Goal: Transaction & Acquisition: Book appointment/travel/reservation

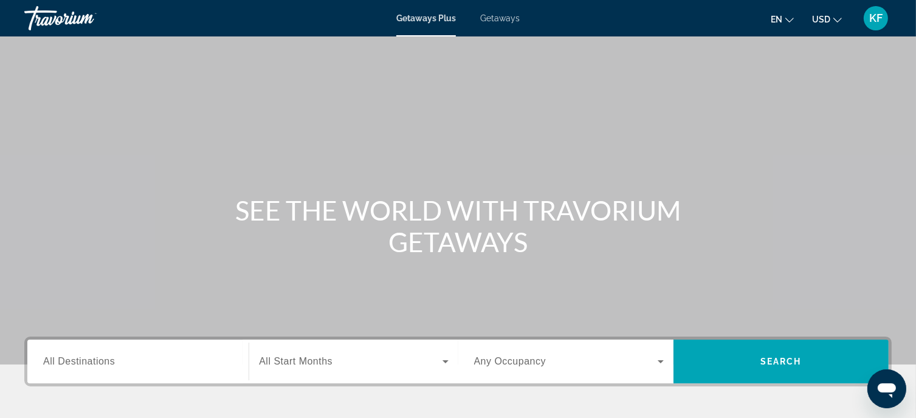
click at [498, 14] on span "Getaways" at bounding box center [499, 18] width 39 height 10
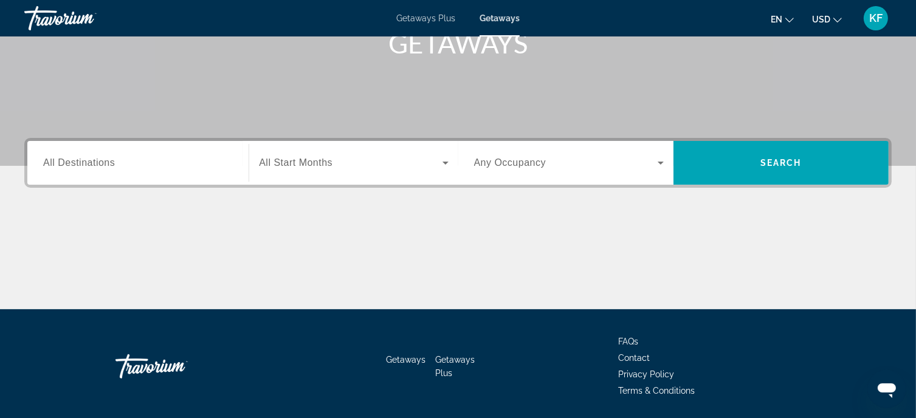
scroll to position [199, 0]
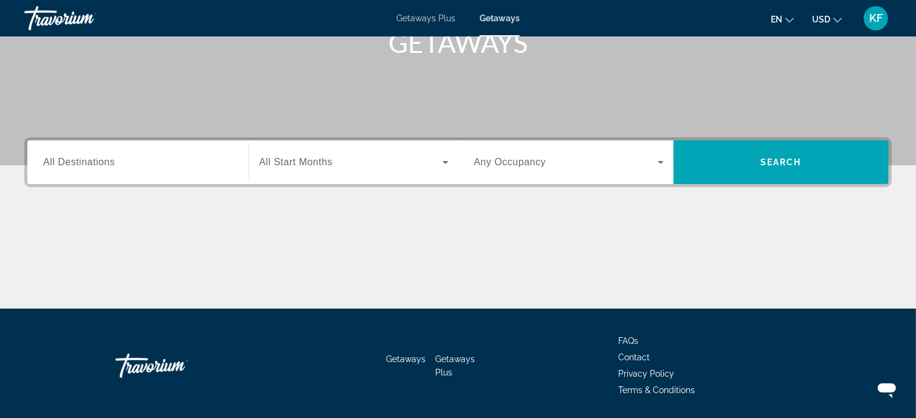
click at [392, 176] on div "Search widget" at bounding box center [353, 162] width 189 height 34
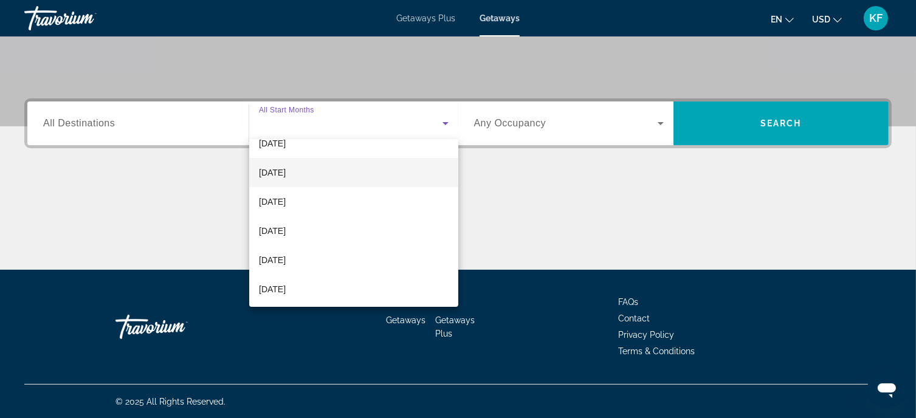
scroll to position [75, 0]
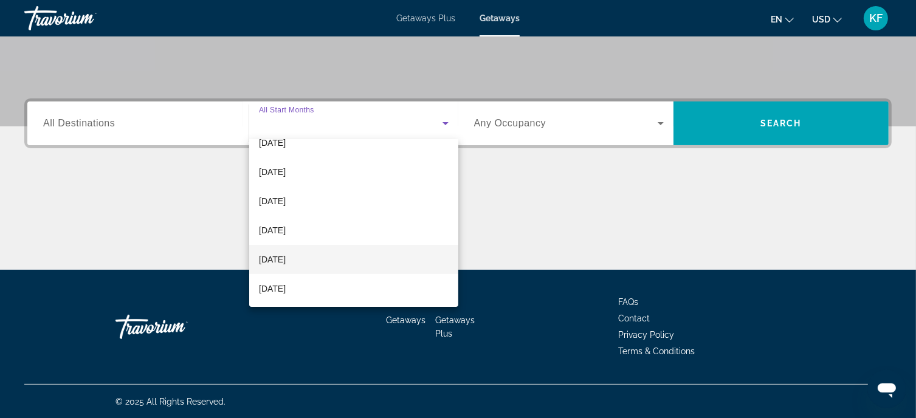
click at [286, 257] on span "[DATE]" at bounding box center [272, 259] width 27 height 15
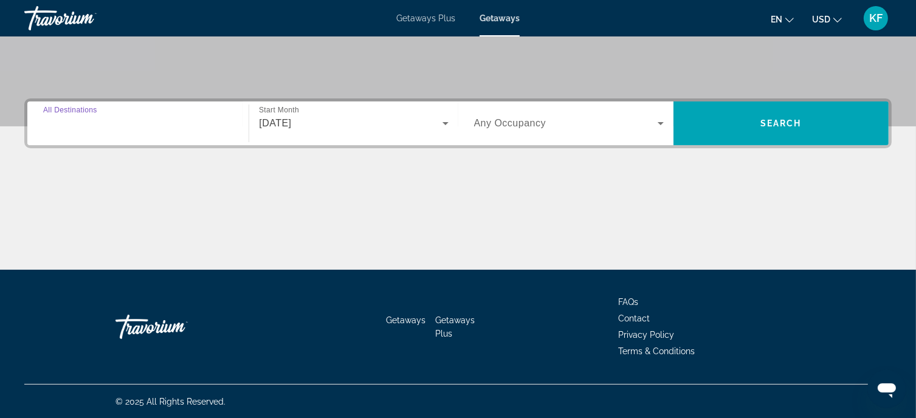
click at [160, 123] on input "Destination All Destinations" at bounding box center [138, 124] width 190 height 15
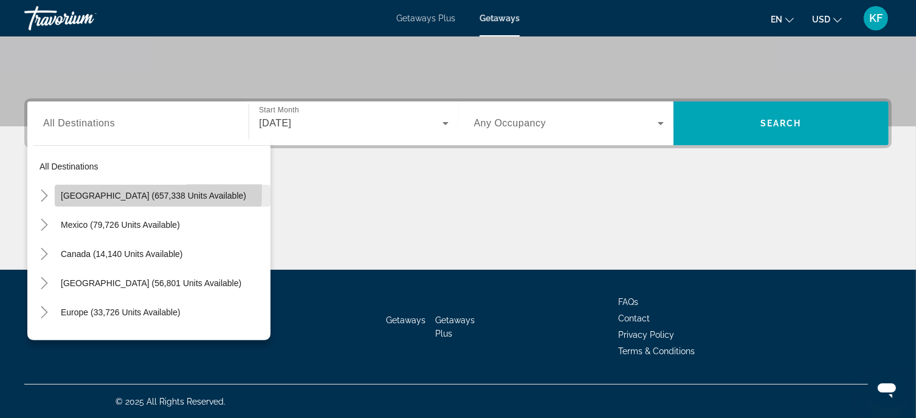
click at [69, 191] on span "[GEOGRAPHIC_DATA] (657,338 units available)" at bounding box center [153, 196] width 185 height 10
type input "**********"
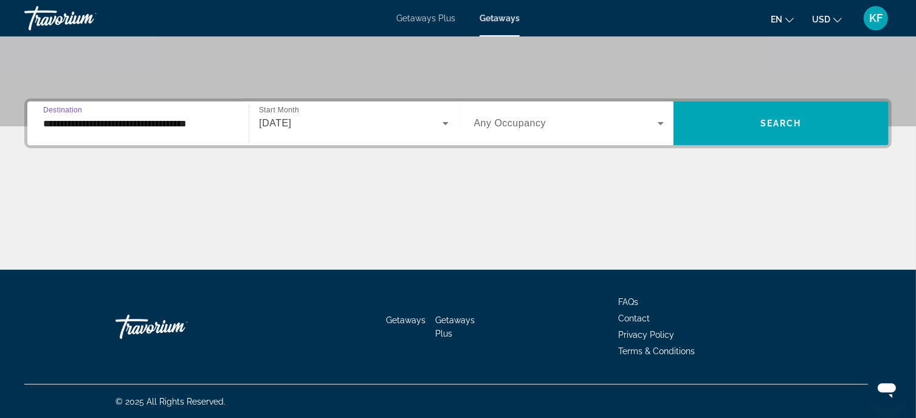
click at [623, 125] on span "Search widget" at bounding box center [565, 123] width 183 height 15
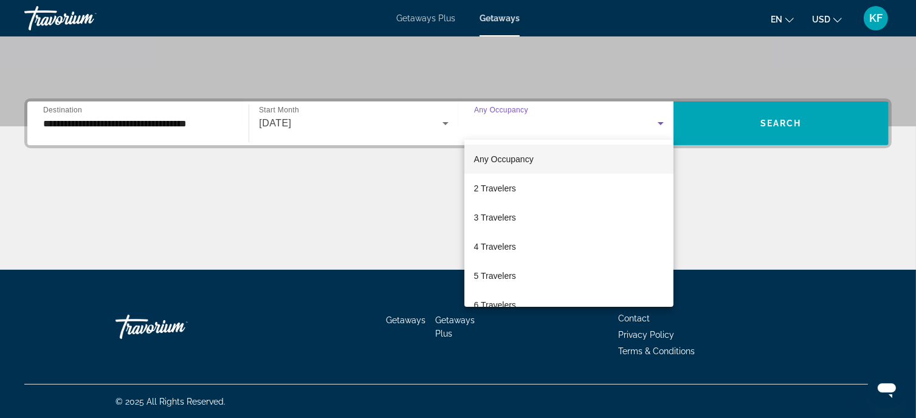
click at [623, 125] on div at bounding box center [458, 209] width 916 height 418
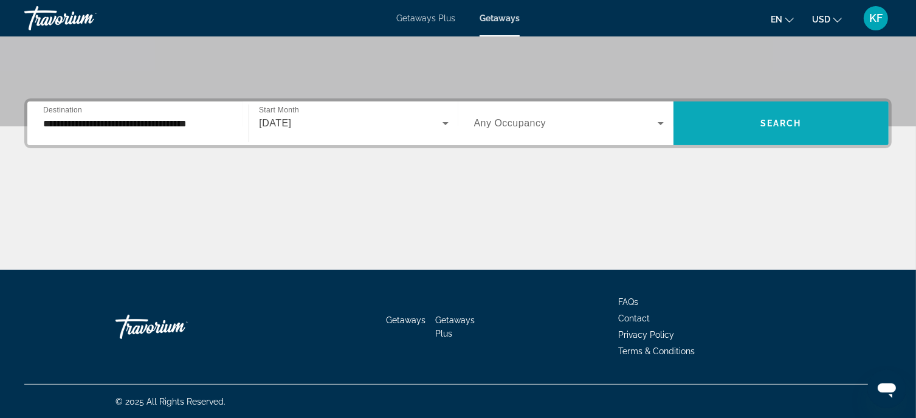
click at [762, 127] on span "Search" at bounding box center [780, 123] width 41 height 10
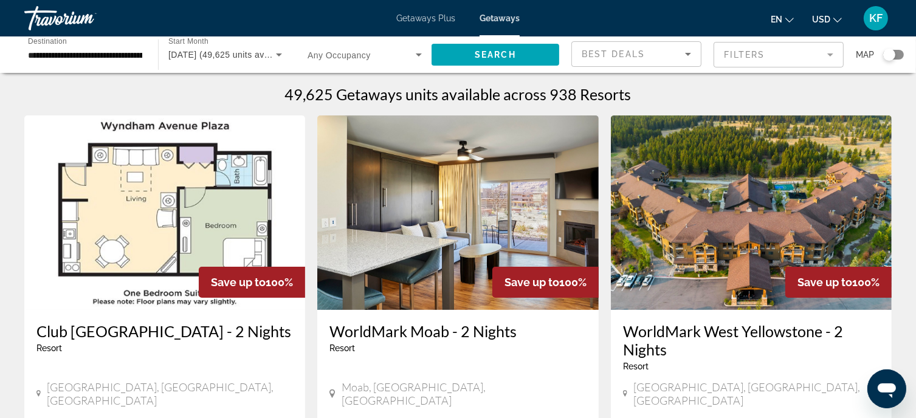
click at [892, 52] on div "Search widget" at bounding box center [889, 55] width 12 height 12
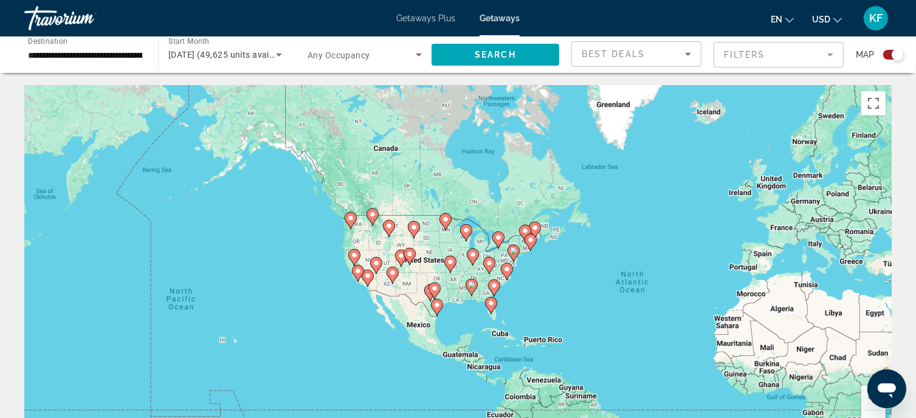
drag, startPoint x: 368, startPoint y: 261, endPoint x: 583, endPoint y: 296, distance: 217.3
click at [583, 296] on div "To activate drag with keyboard, press Alt + Enter. Once in keyboard drag state,…" at bounding box center [457, 267] width 867 height 365
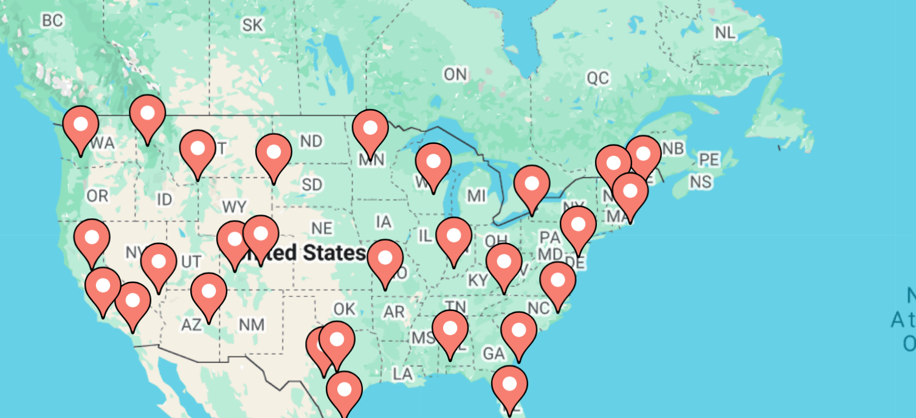
drag, startPoint x: 423, startPoint y: 267, endPoint x: 366, endPoint y: 275, distance: 57.6
click at [363, 275] on div "To activate drag with keyboard, press Alt + Enter. Once in keyboard drag state,…" at bounding box center [457, 267] width 867 height 365
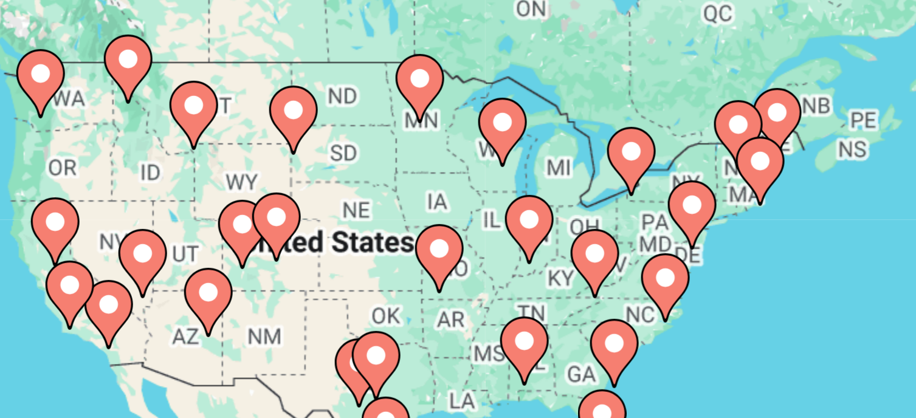
click at [398, 267] on image "Main content" at bounding box center [395, 269] width 7 height 7
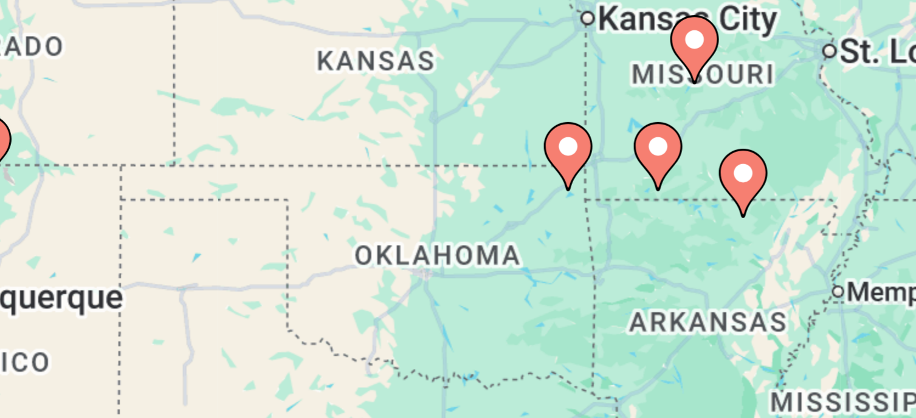
drag, startPoint x: 407, startPoint y: 274, endPoint x: 389, endPoint y: 241, distance: 37.2
click at [392, 247] on div "To activate drag with keyboard, press Alt + Enter. Once in keyboard drag state,…" at bounding box center [457, 267] width 867 height 365
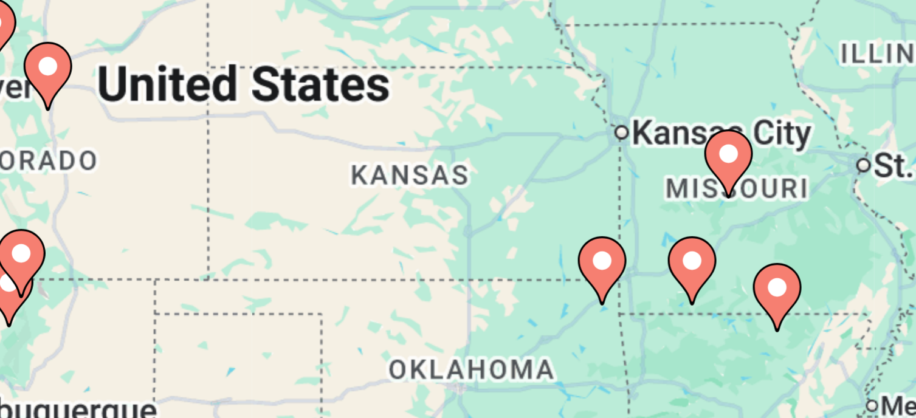
drag, startPoint x: 394, startPoint y: 244, endPoint x: 413, endPoint y: 297, distance: 56.7
click at [413, 297] on div "To activate drag with keyboard, press Alt + Enter. Once in keyboard drag state,…" at bounding box center [457, 267] width 867 height 365
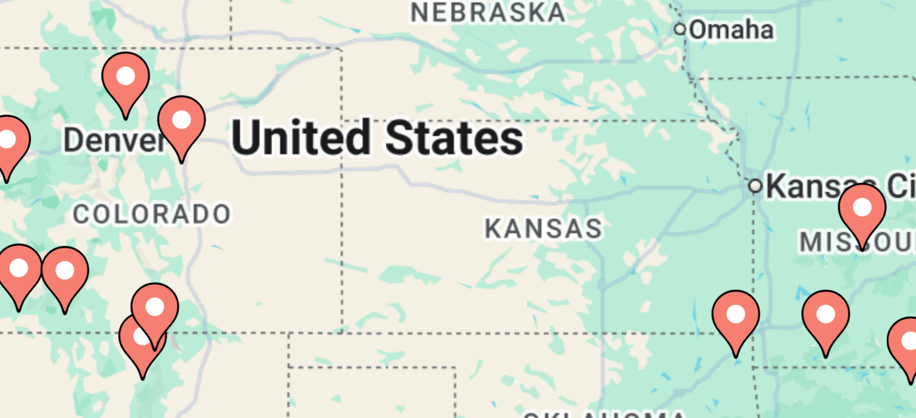
drag, startPoint x: 403, startPoint y: 267, endPoint x: 437, endPoint y: 258, distance: 35.1
click at [437, 273] on div "To activate drag with keyboard, press Alt + Enter. Once in keyboard drag state,…" at bounding box center [457, 267] width 867 height 365
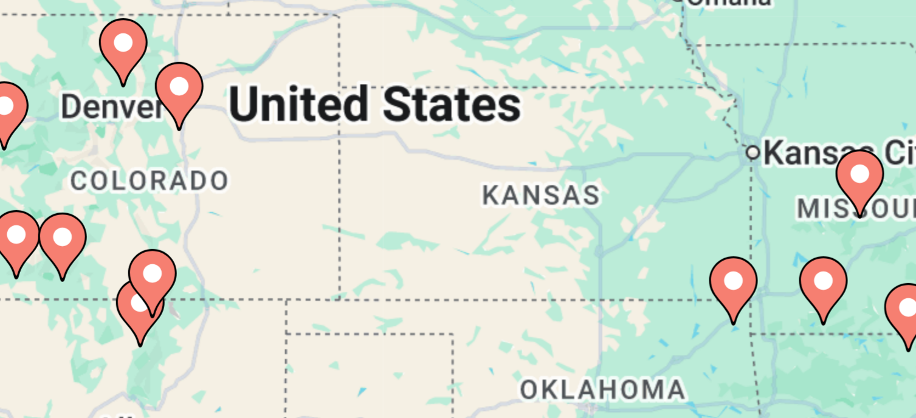
click at [453, 252] on div "To activate drag with keyboard, press Alt + Enter. Once in keyboard drag state,…" at bounding box center [457, 267] width 867 height 365
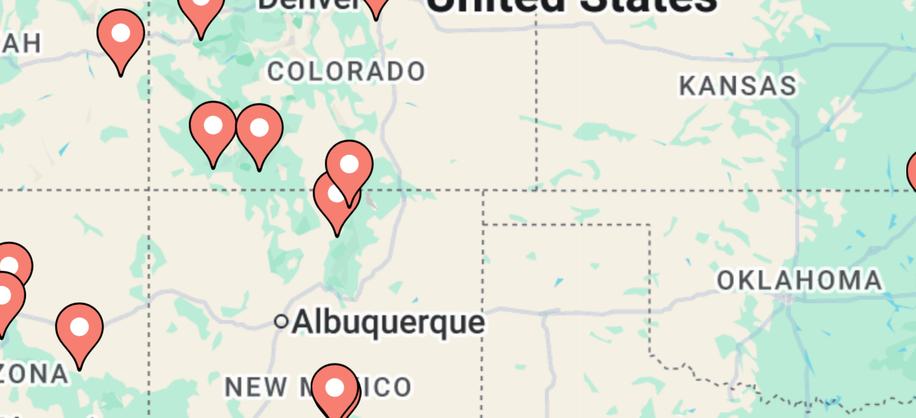
drag, startPoint x: 437, startPoint y: 239, endPoint x: 497, endPoint y: 199, distance: 72.6
click at [497, 199] on div "To activate drag with keyboard, press Alt + Enter. Once in keyboard drag state,…" at bounding box center [457, 267] width 867 height 365
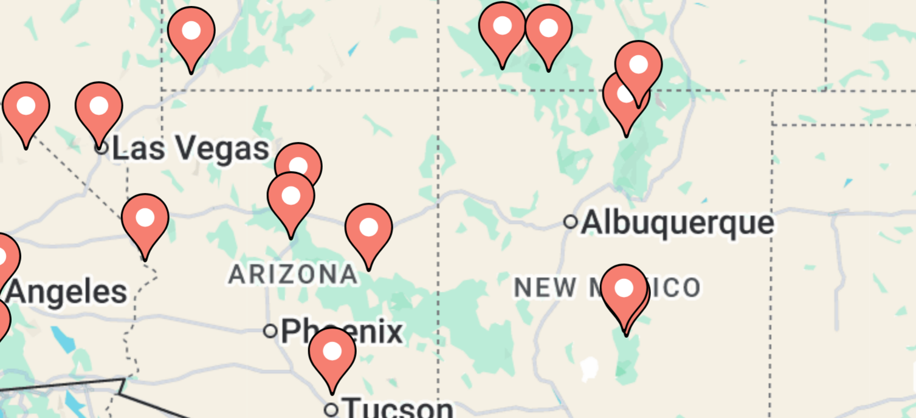
drag, startPoint x: 342, startPoint y: 262, endPoint x: 410, endPoint y: 246, distance: 69.9
click at [410, 246] on div "To activate drag with keyboard, press Alt + Enter. Once in keyboard drag state,…" at bounding box center [457, 267] width 867 height 365
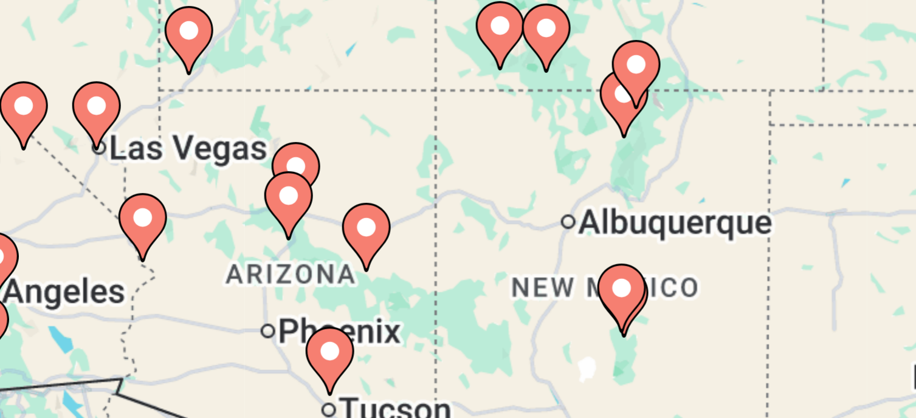
click at [441, 279] on image "Main content" at bounding box center [440, 279] width 7 height 7
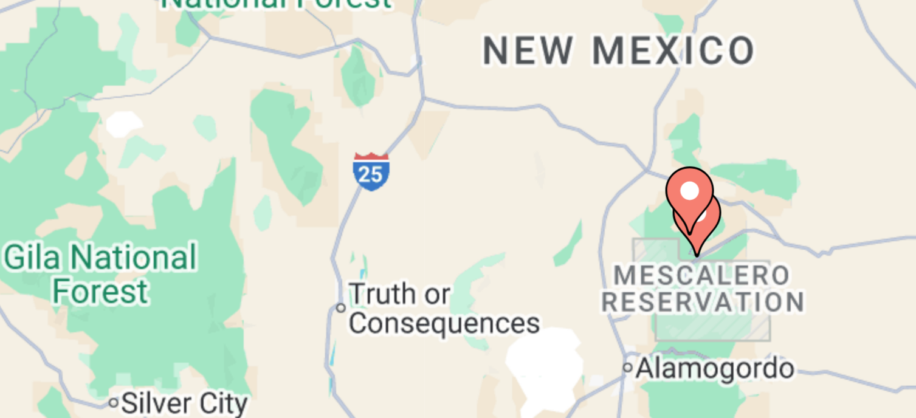
click at [459, 258] on image "Main content" at bounding box center [457, 255] width 7 height 7
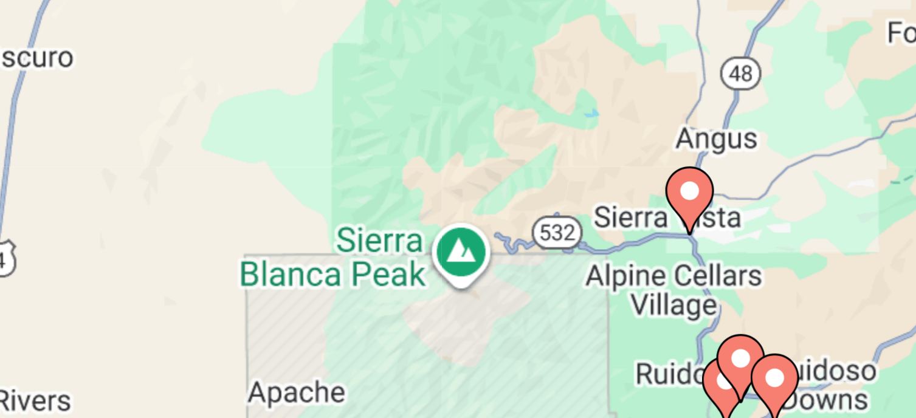
click at [466, 295] on icon "Main content" at bounding box center [470, 300] width 11 height 16
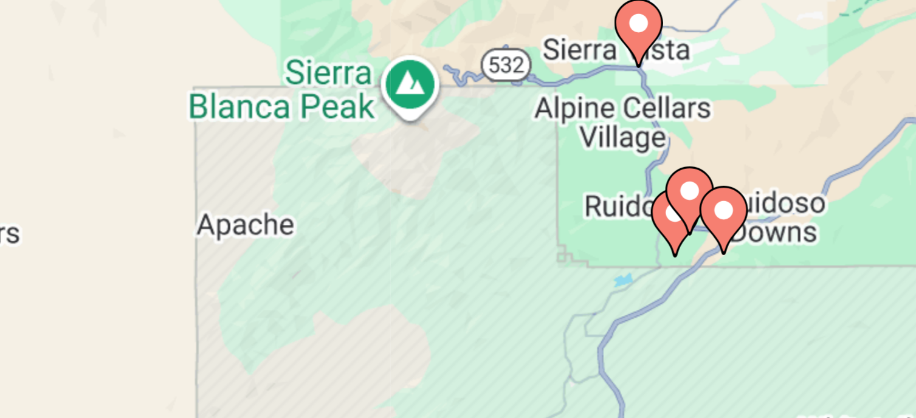
click at [457, 253] on image "Main content" at bounding box center [457, 255] width 7 height 7
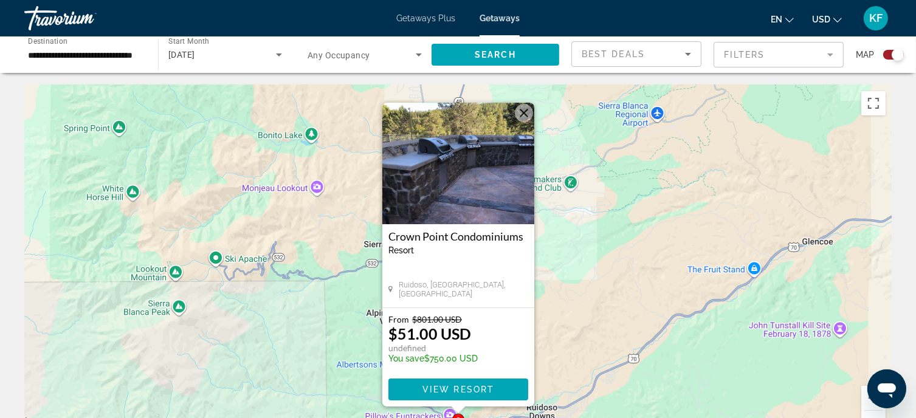
click at [527, 118] on button "Close" at bounding box center [524, 113] width 18 height 18
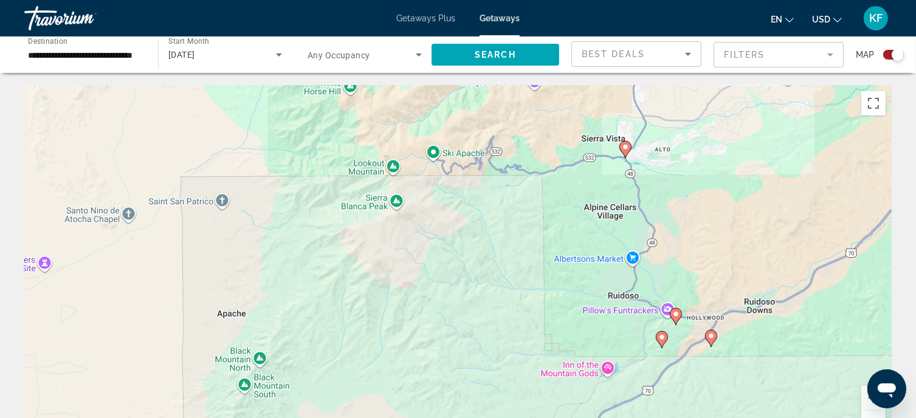
drag, startPoint x: 353, startPoint y: 275, endPoint x: 581, endPoint y: 163, distance: 253.5
click at [581, 163] on div "To activate drag with keyboard, press Alt + Enter. Once in keyboard drag state,…" at bounding box center [457, 267] width 867 height 365
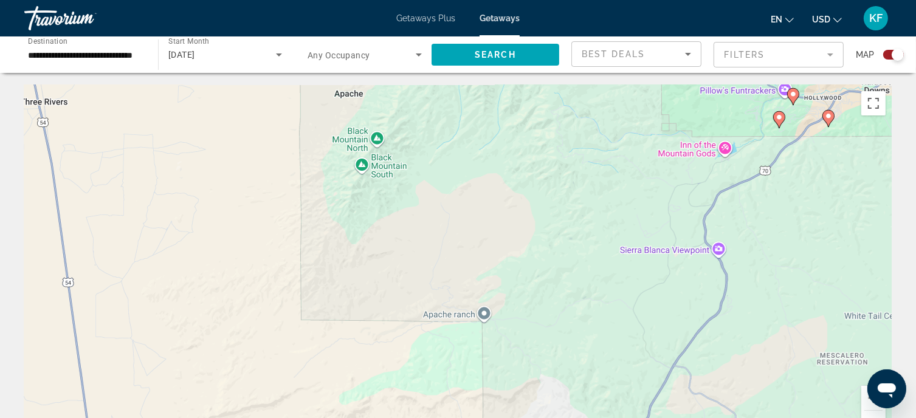
drag, startPoint x: 401, startPoint y: 309, endPoint x: 521, endPoint y: 83, distance: 255.5
click at [357, 244] on div "To activate drag with keyboard, press Alt + Enter. Once in keyboard drag state,…" at bounding box center [457, 267] width 867 height 365
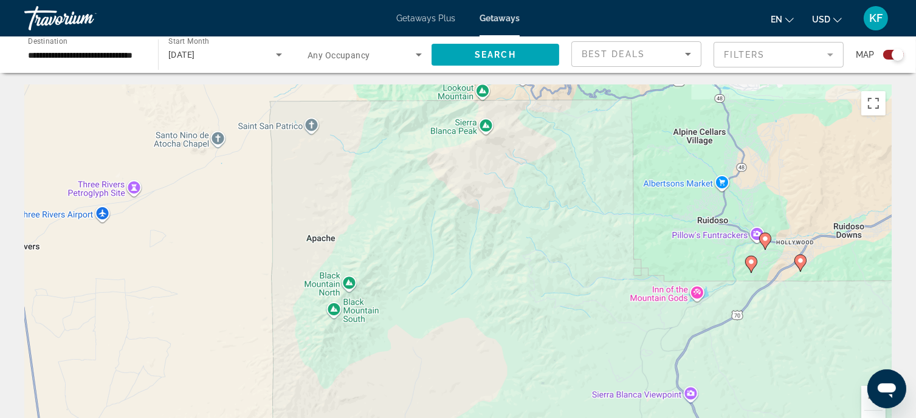
drag, startPoint x: 357, startPoint y: 244, endPoint x: 321, endPoint y: 189, distance: 65.0
click at [321, 192] on div "To activate drag with keyboard, press Alt + Enter. Once in keyboard drag state,…" at bounding box center [457, 267] width 867 height 365
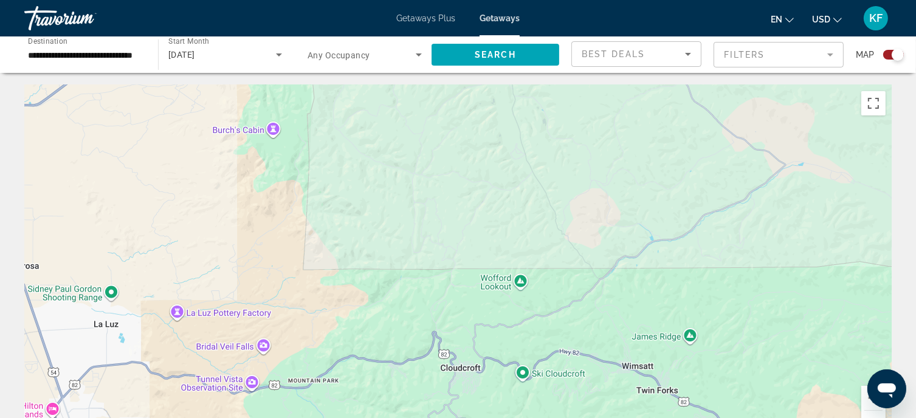
drag, startPoint x: 462, startPoint y: 229, endPoint x: 313, endPoint y: 198, distance: 152.0
click at [313, 198] on div "Main content" at bounding box center [457, 267] width 867 height 365
click at [813, 61] on mat-form-field "Filters" at bounding box center [778, 55] width 130 height 26
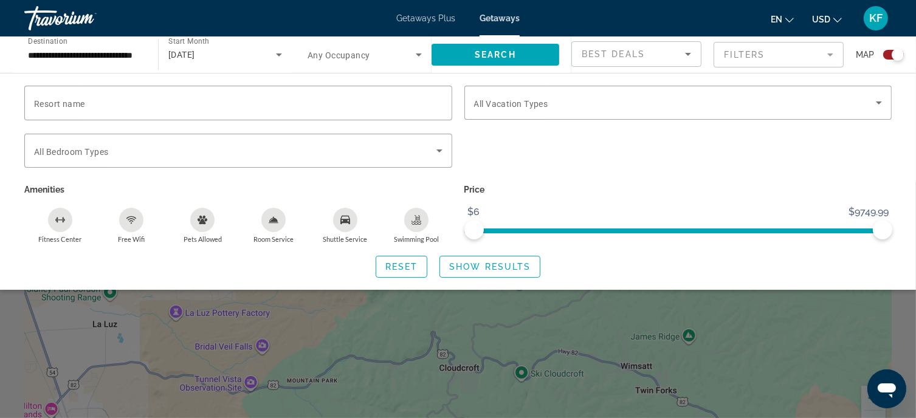
click at [813, 61] on mat-form-field "Filters" at bounding box center [778, 55] width 130 height 26
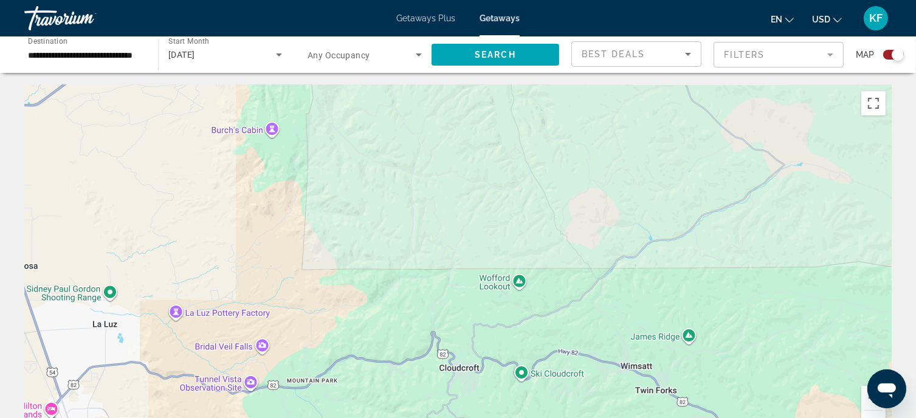
click at [61, 50] on input "**********" at bounding box center [85, 55] width 114 height 15
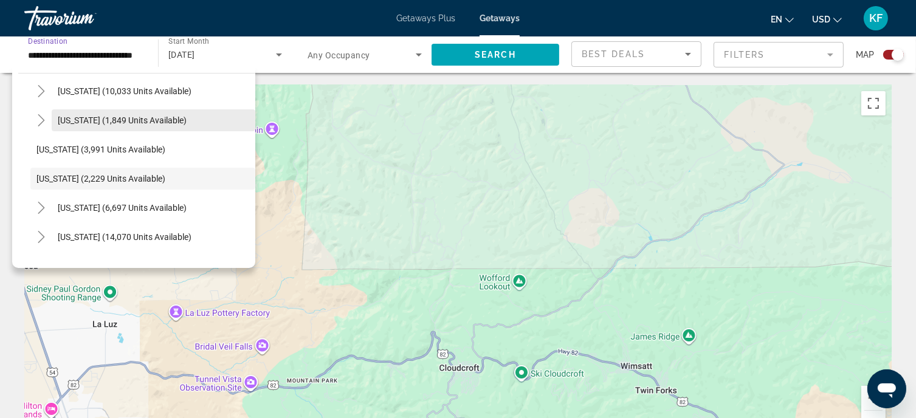
scroll to position [761, 0]
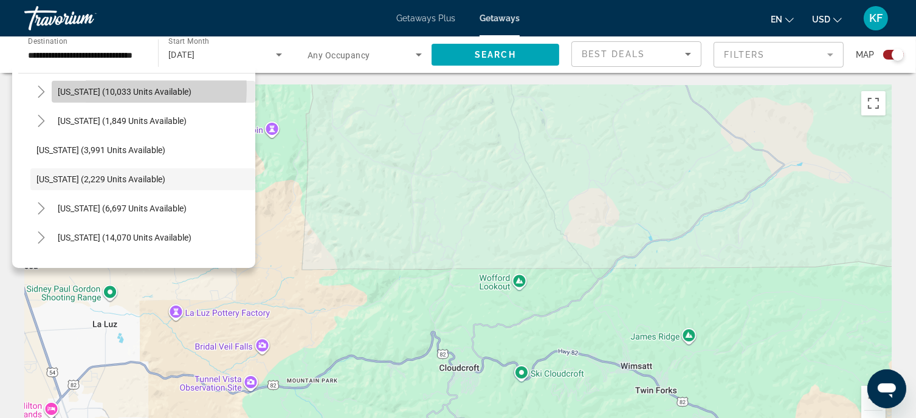
click at [89, 88] on span "[US_STATE] (10,033 units available)" at bounding box center [125, 92] width 134 height 10
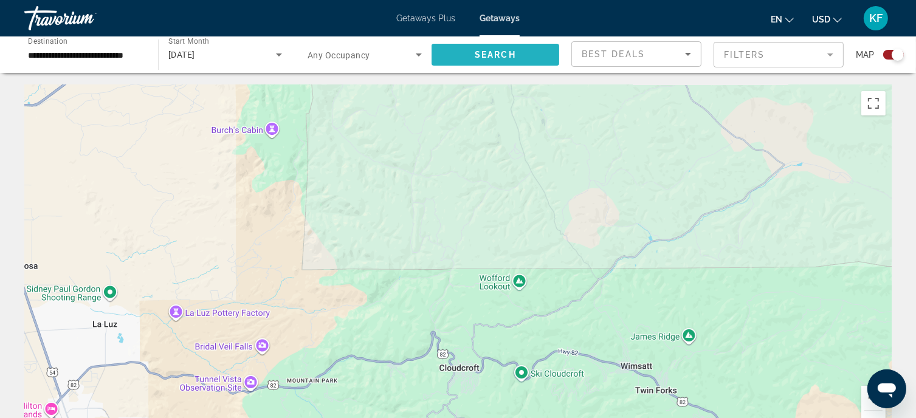
click at [504, 53] on span "Search" at bounding box center [494, 55] width 41 height 10
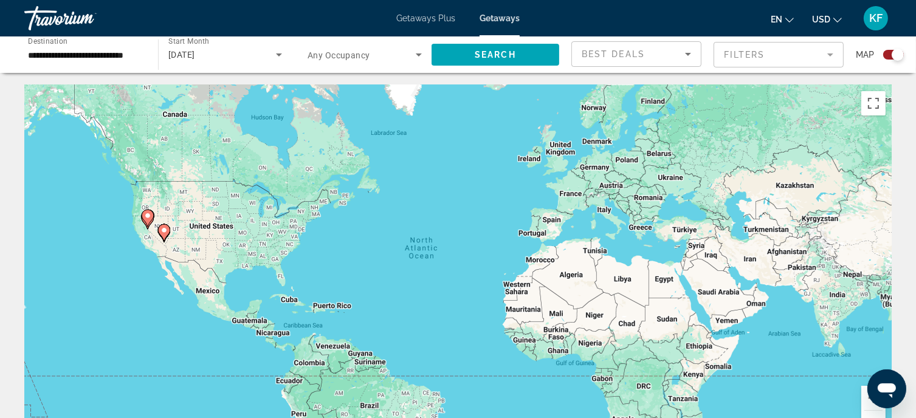
click at [83, 46] on div "**********" at bounding box center [85, 55] width 114 height 35
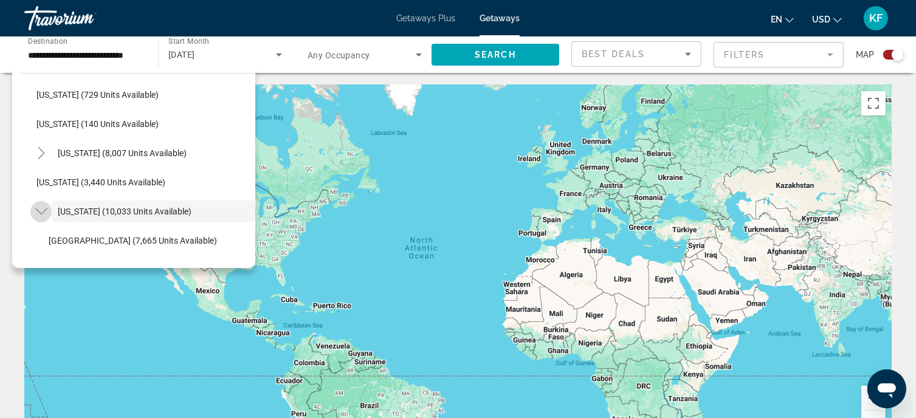
click at [43, 208] on icon "Toggle Nevada (10,033 units available)" at bounding box center [41, 211] width 12 height 12
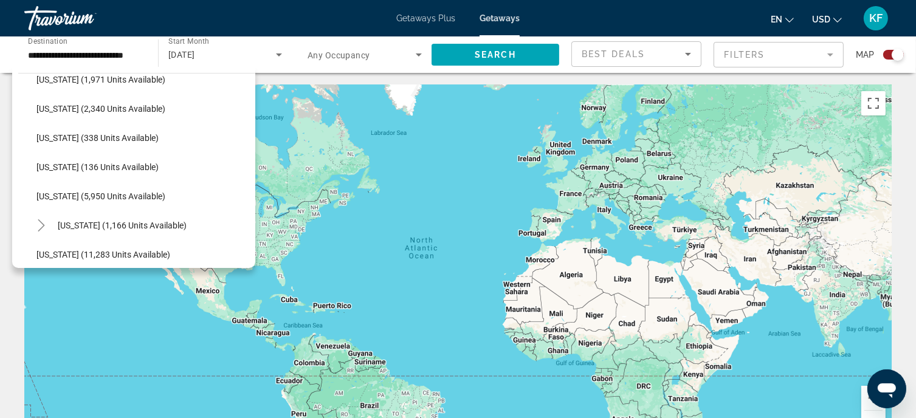
scroll to position [398, 0]
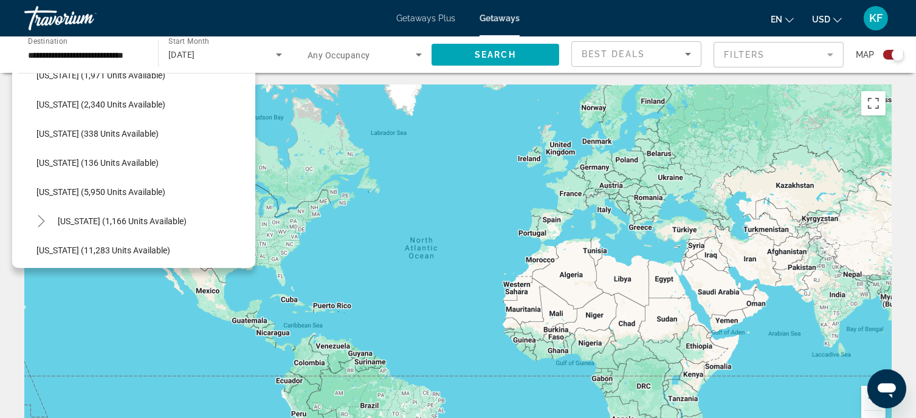
click at [384, 250] on div "To activate drag with keyboard, press Alt + Enter. Once in keyboard drag state,…" at bounding box center [457, 267] width 867 height 365
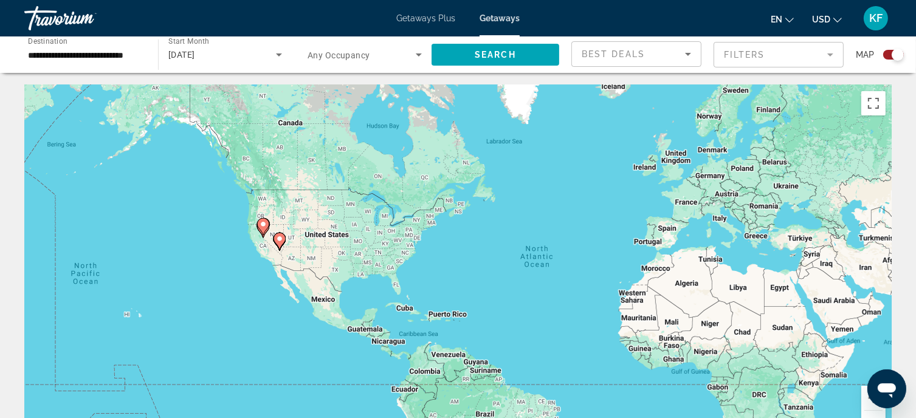
drag, startPoint x: 306, startPoint y: 269, endPoint x: 426, endPoint y: 277, distance: 121.2
click at [426, 277] on div "To activate drag with keyboard, press Alt + Enter. Once in keyboard drag state,…" at bounding box center [457, 267] width 867 height 365
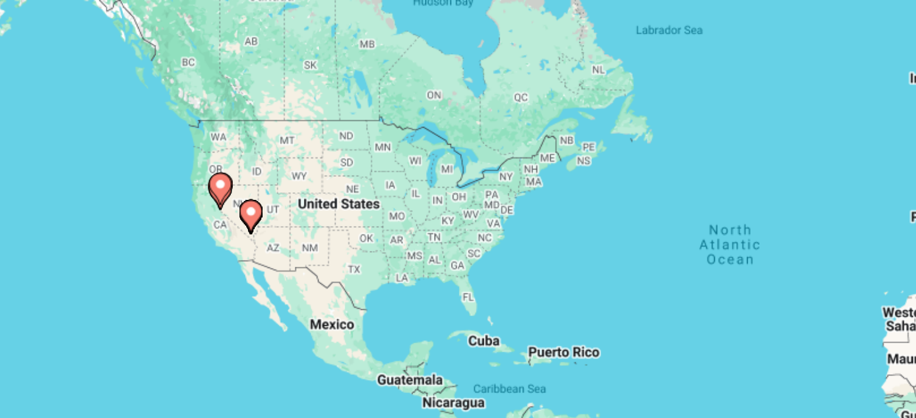
drag, startPoint x: 361, startPoint y: 254, endPoint x: 416, endPoint y: 257, distance: 54.8
click at [416, 257] on div "To activate drag with keyboard, press Alt + Enter. Once in keyboard drag state,…" at bounding box center [457, 267] width 867 height 365
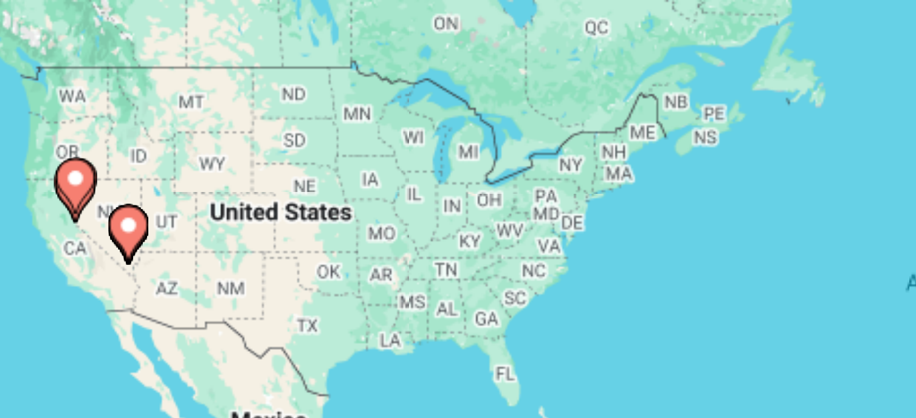
click at [393, 235] on div "To activate drag with keyboard, press Alt + Enter. Once in keyboard drag state,…" at bounding box center [457, 267] width 867 height 365
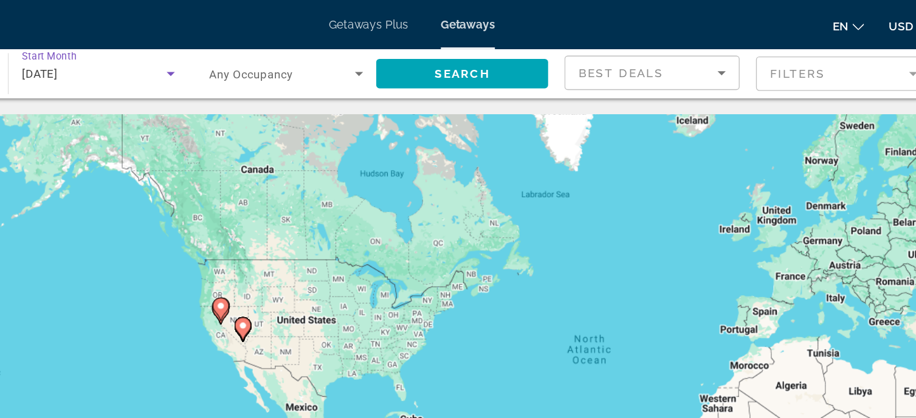
click at [279, 50] on icon "Search widget" at bounding box center [279, 54] width 15 height 15
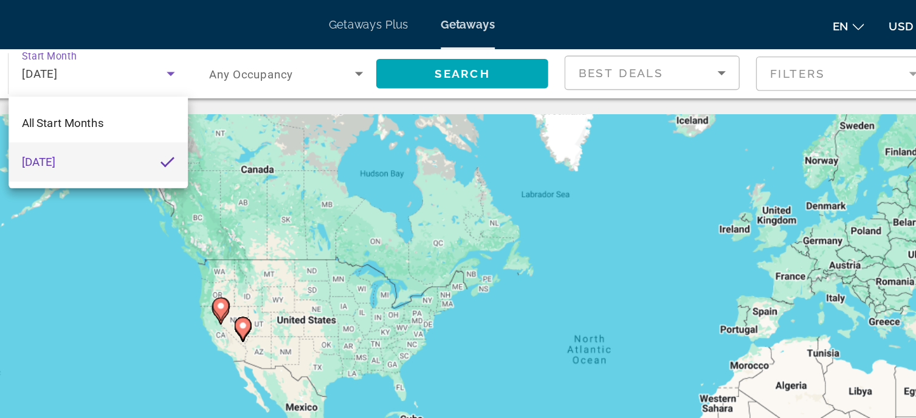
click at [416, 125] on div at bounding box center [458, 209] width 916 height 418
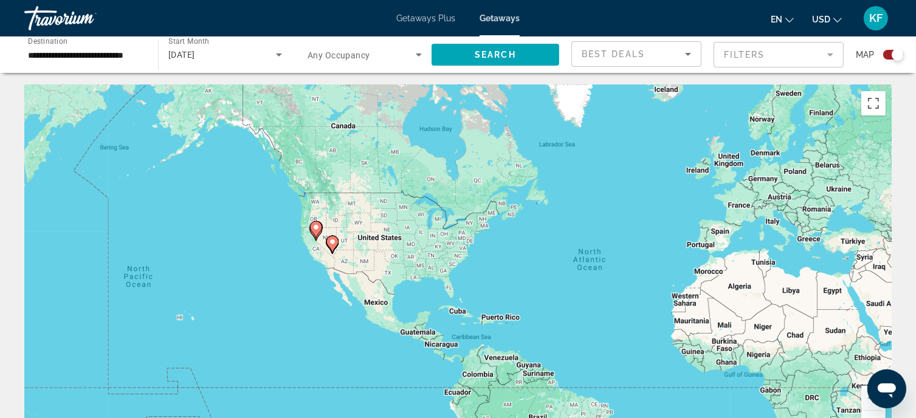
click at [61, 49] on input "**********" at bounding box center [85, 55] width 114 height 15
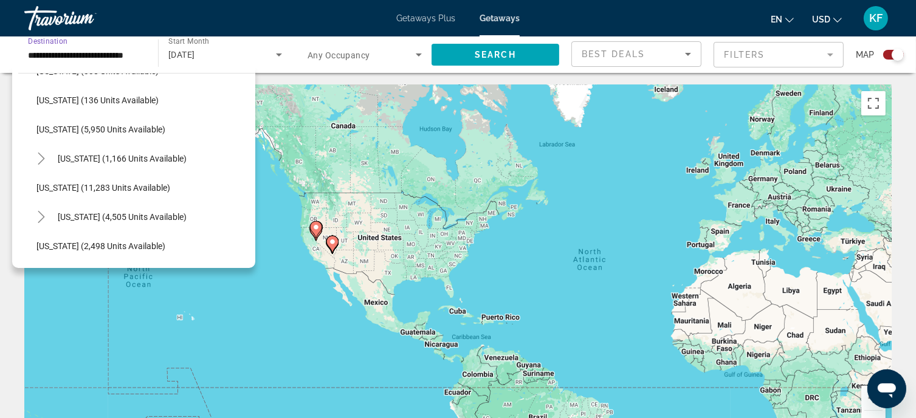
scroll to position [434, 0]
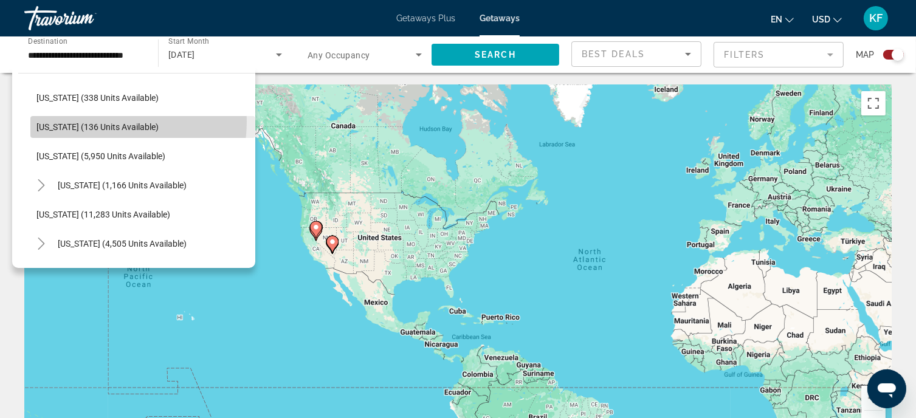
click at [97, 122] on span "[US_STATE] (136 units available)" at bounding box center [97, 127] width 122 height 10
type input "**********"
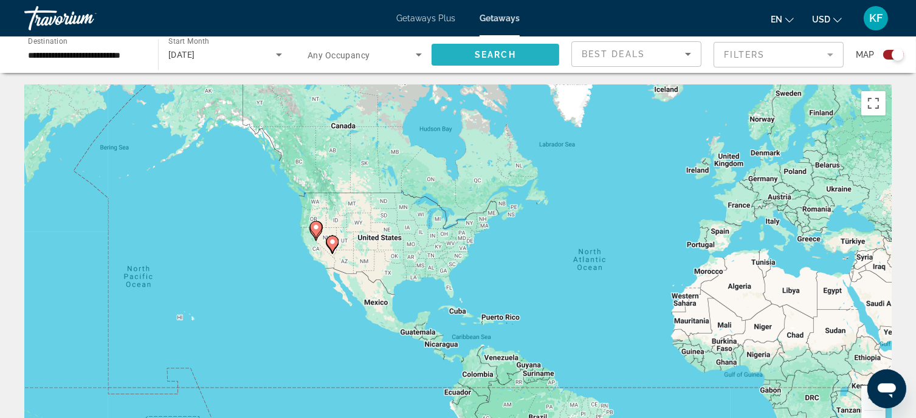
click at [515, 60] on span "Search widget" at bounding box center [495, 54] width 128 height 29
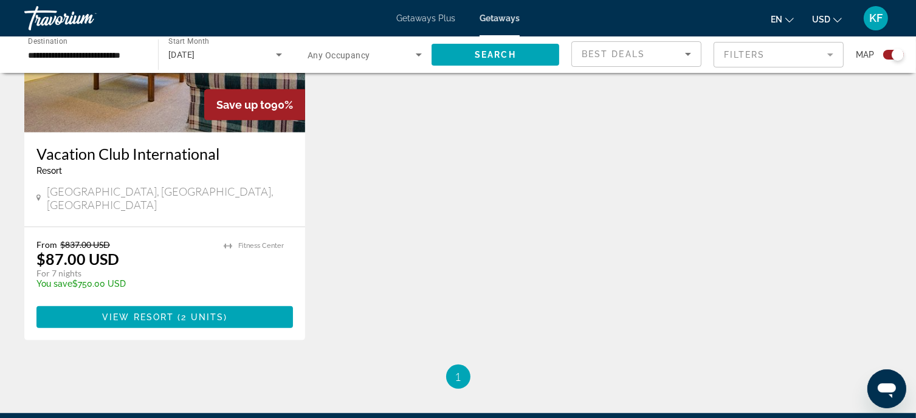
scroll to position [555, 0]
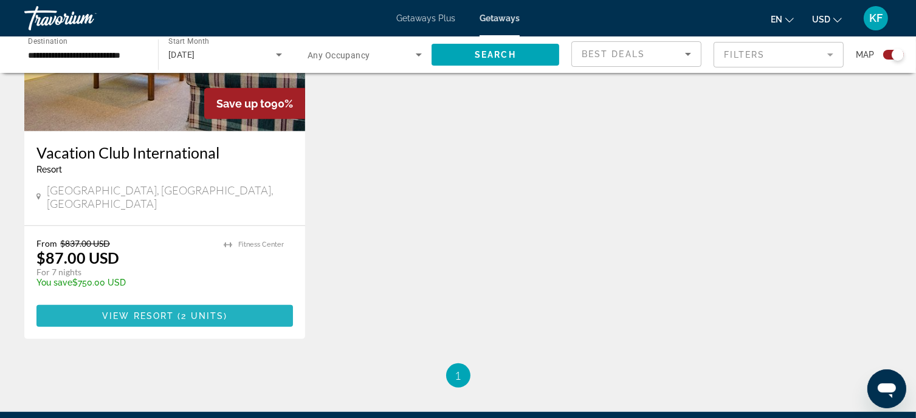
click at [159, 311] on span "View Resort" at bounding box center [138, 316] width 72 height 10
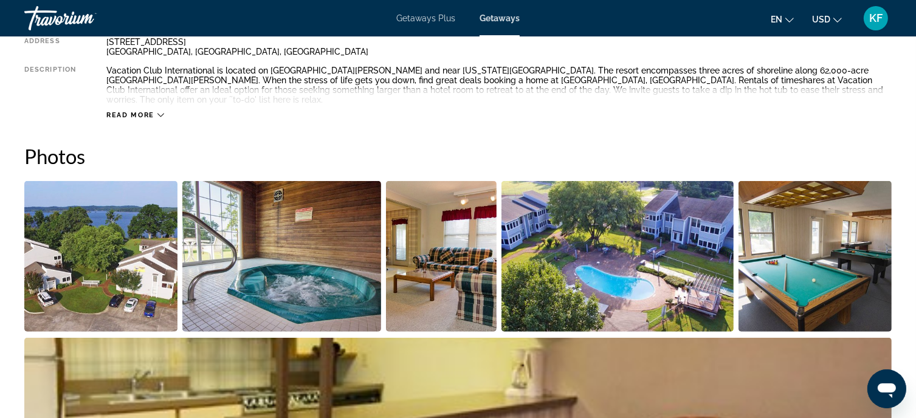
scroll to position [439, 0]
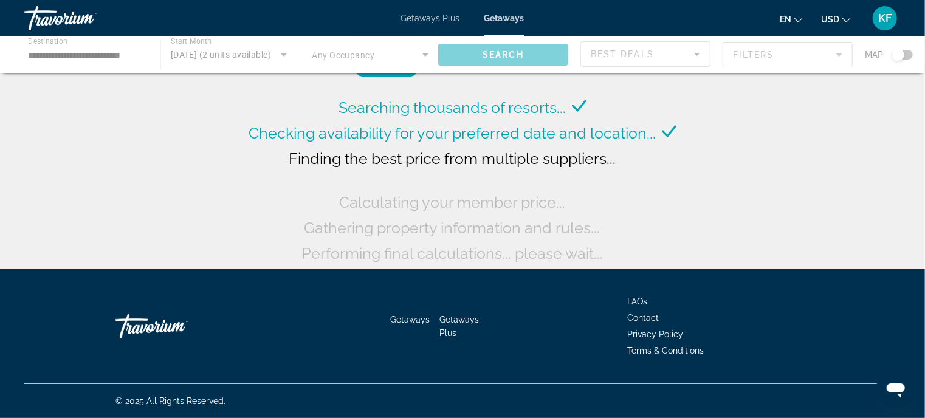
click at [50, 56] on div "Main content" at bounding box center [462, 54] width 925 height 36
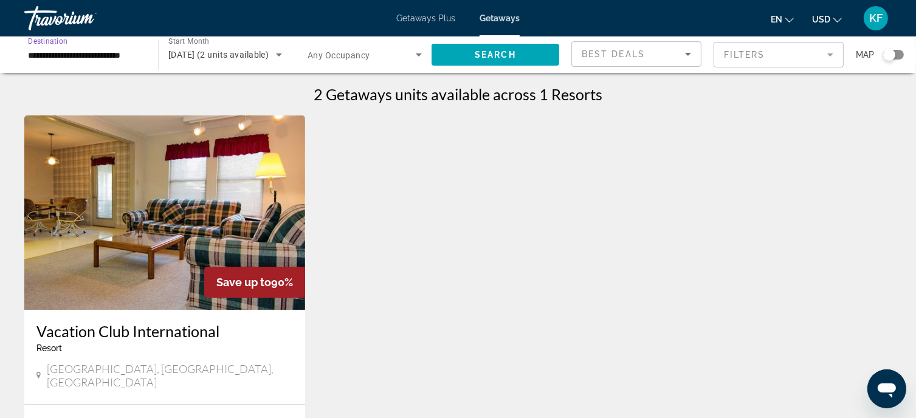
click at [57, 50] on input "**********" at bounding box center [85, 55] width 114 height 15
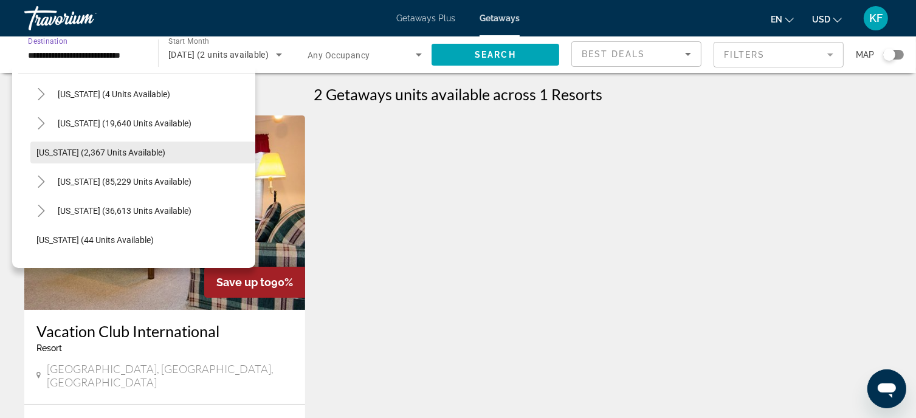
scroll to position [58, 0]
click at [108, 153] on span "[US_STATE] (2,367 units available)" at bounding box center [100, 153] width 129 height 10
type input "**********"
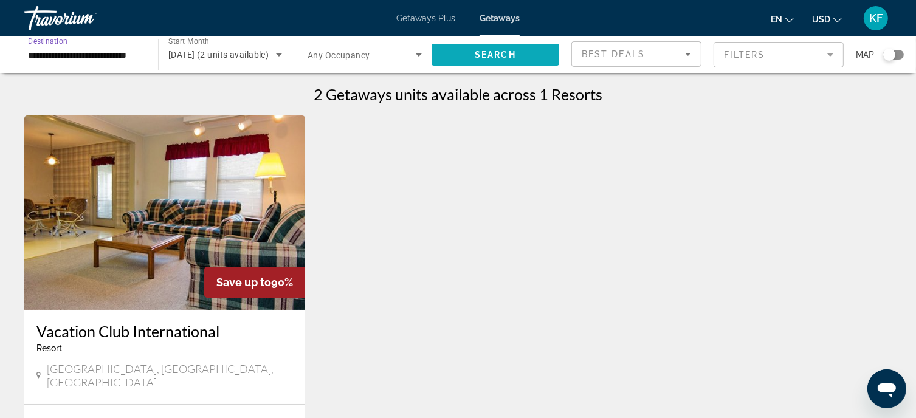
click at [476, 55] on span "Search" at bounding box center [494, 55] width 41 height 10
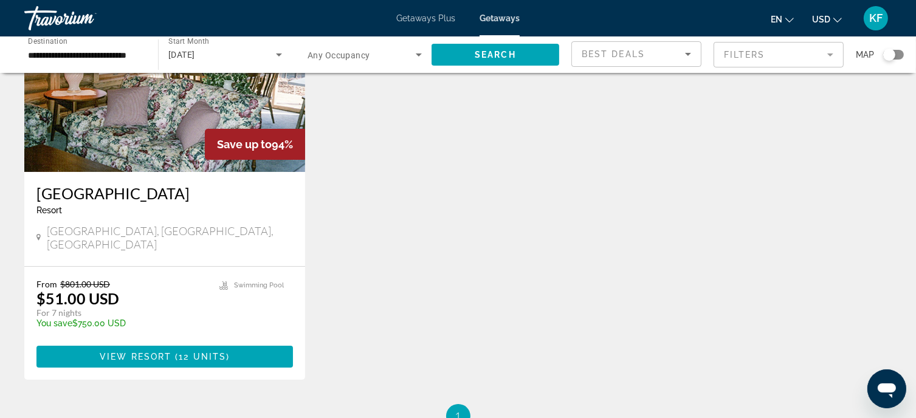
scroll to position [136, 0]
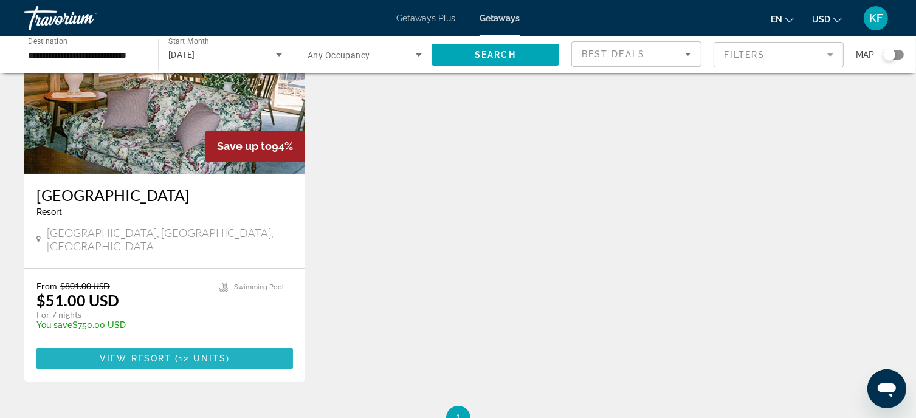
click at [165, 354] on span "View Resort" at bounding box center [136, 359] width 72 height 10
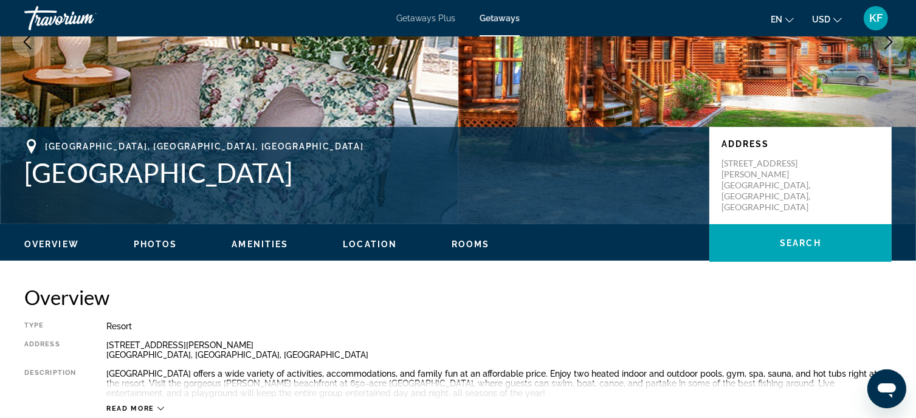
scroll to position [172, 0]
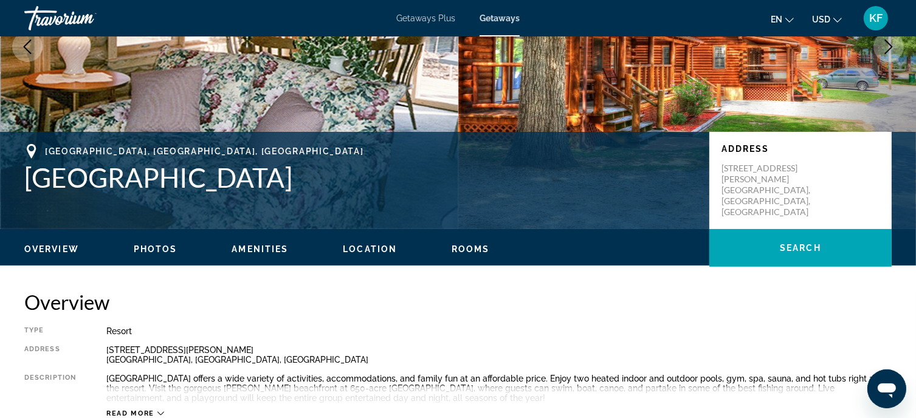
drag, startPoint x: 27, startPoint y: 174, endPoint x: 388, endPoint y: 199, distance: 362.3
click at [388, 199] on div "[GEOGRAPHIC_DATA], [GEOGRAPHIC_DATA] [GEOGRAPHIC_DATA] & RV Address [STREET_ADD…" at bounding box center [458, 180] width 916 height 73
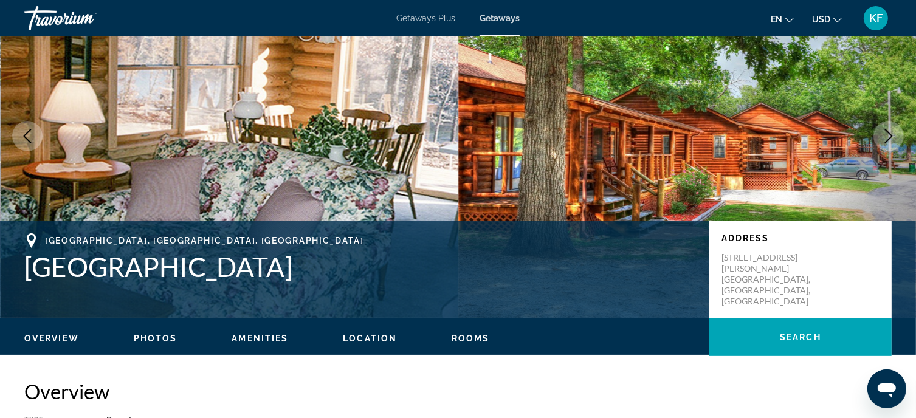
scroll to position [82, 0]
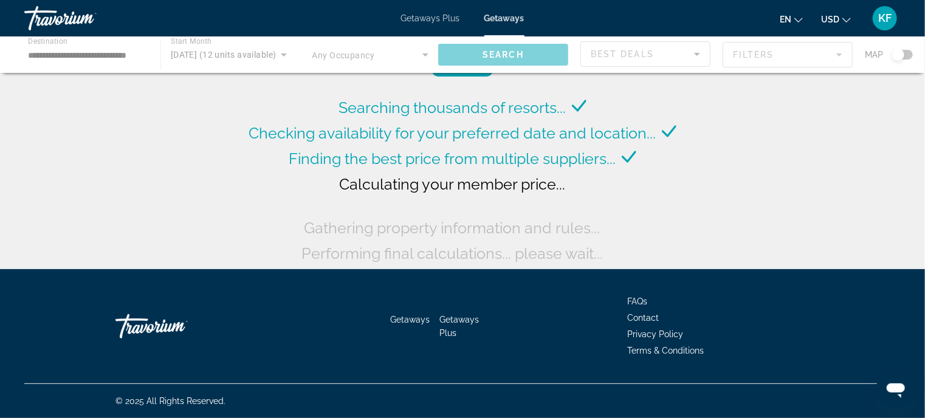
click at [49, 51] on div "Main content" at bounding box center [462, 54] width 925 height 36
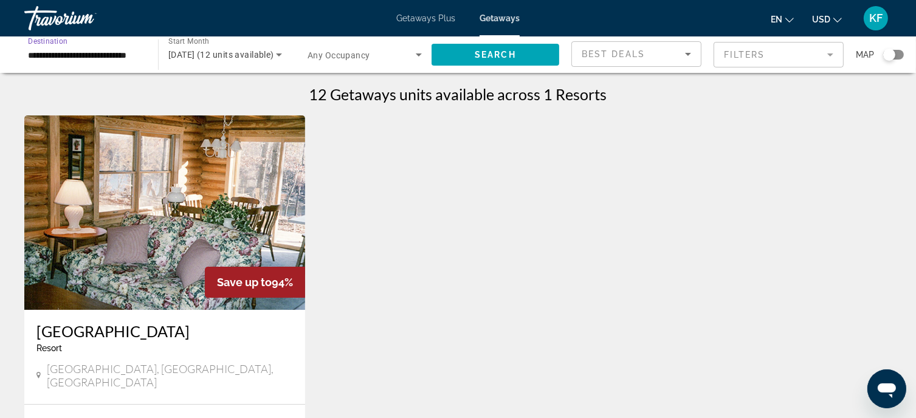
click at [53, 52] on input "**********" at bounding box center [85, 55] width 114 height 15
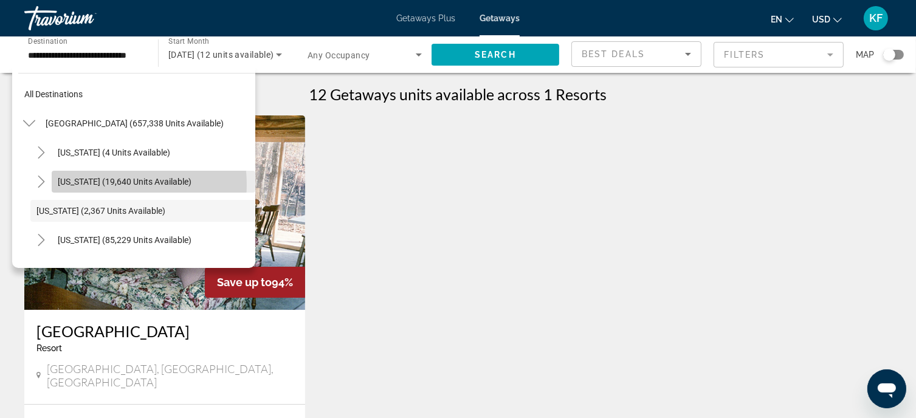
click at [106, 185] on span "[US_STATE] (19,640 units available)" at bounding box center [125, 182] width 134 height 10
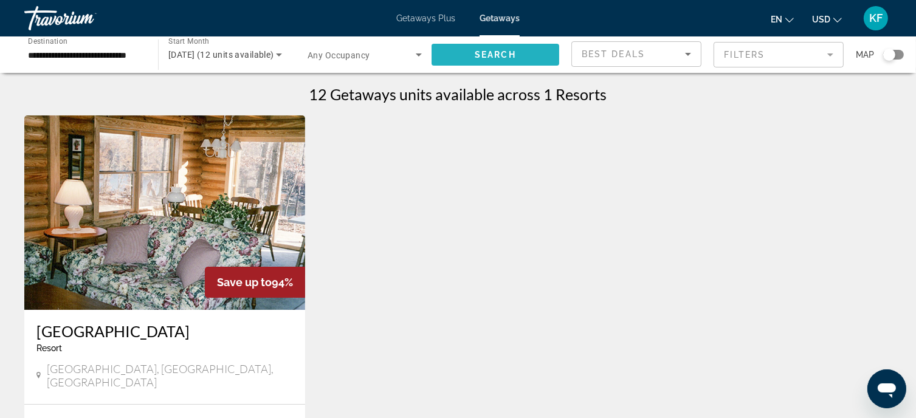
click at [504, 64] on span "Search widget" at bounding box center [495, 54] width 128 height 29
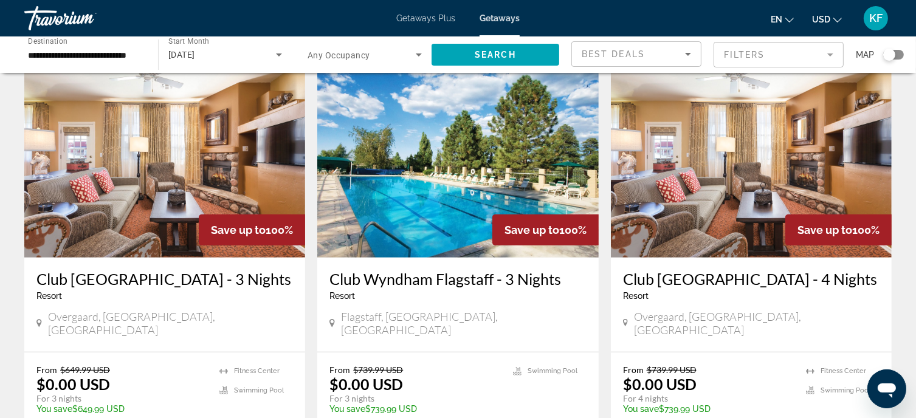
scroll to position [485, 0]
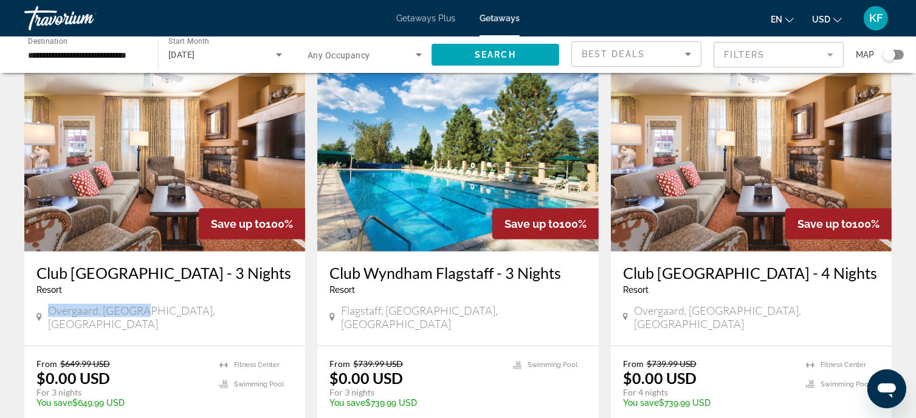
drag, startPoint x: 46, startPoint y: 293, endPoint x: 159, endPoint y: 300, distance: 113.8
click at [159, 304] on div "Overgaard, [GEOGRAPHIC_DATA], [GEOGRAPHIC_DATA]" at bounding box center [164, 317] width 256 height 27
copy span "Overgaard, [GEOGRAPHIC_DATA], [GEOGRAPHIC_DATA]"
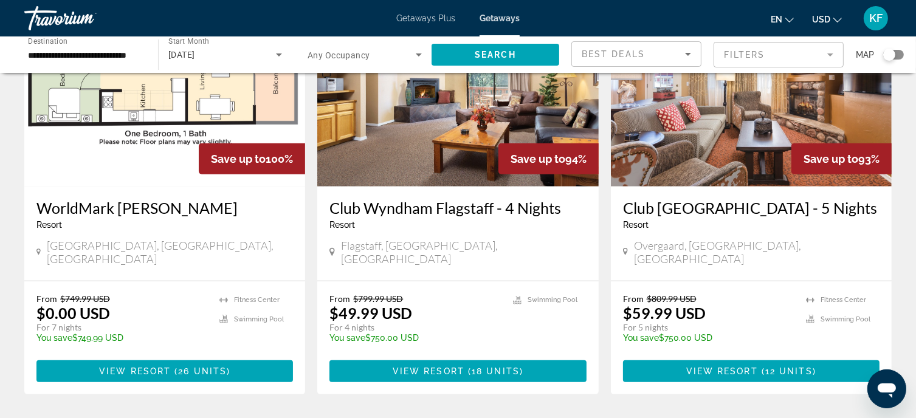
scroll to position [976, 0]
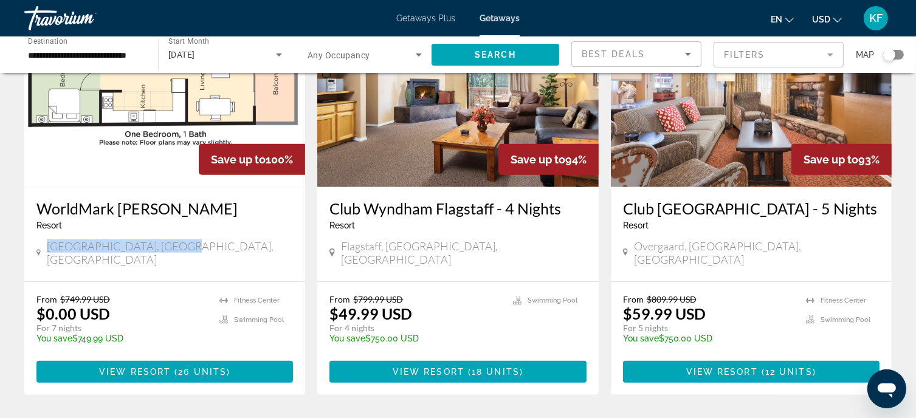
drag, startPoint x: 49, startPoint y: 218, endPoint x: 199, endPoint y: 218, distance: 150.7
click at [199, 239] on div "[GEOGRAPHIC_DATA], [GEOGRAPHIC_DATA], [GEOGRAPHIC_DATA]" at bounding box center [164, 252] width 256 height 27
copy span "[GEOGRAPHIC_DATA], [GEOGRAPHIC_DATA], [GEOGRAPHIC_DATA]"
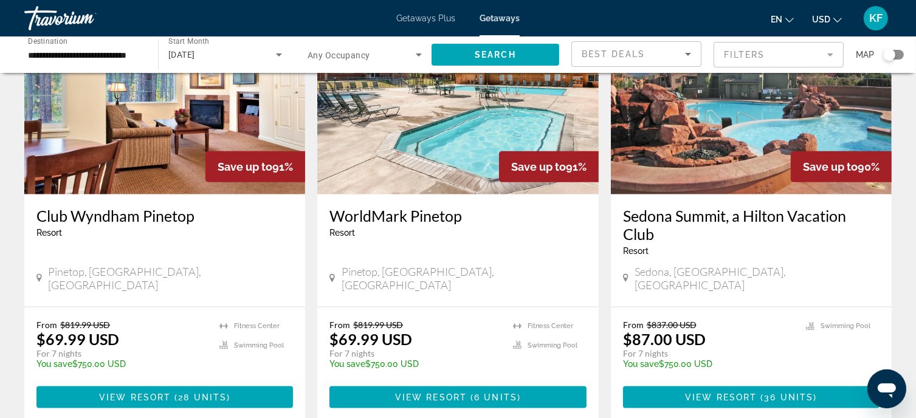
scroll to position [1396, 0]
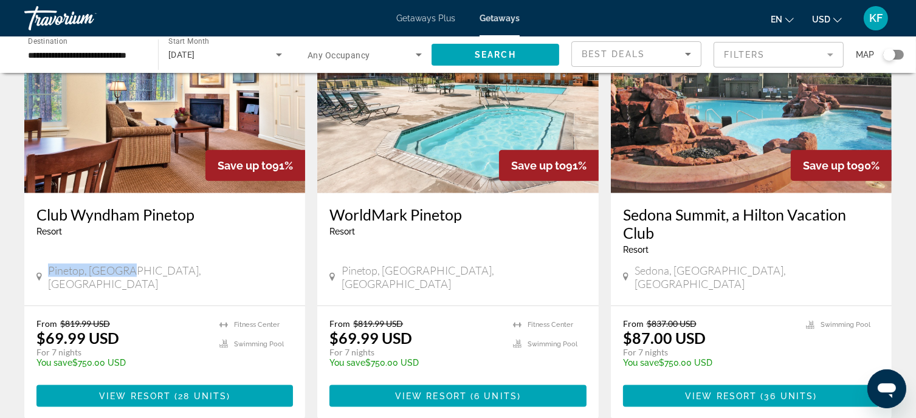
drag, startPoint x: 49, startPoint y: 226, endPoint x: 138, endPoint y: 233, distance: 89.6
click at [138, 264] on div "Pinetop, [GEOGRAPHIC_DATA], [GEOGRAPHIC_DATA]" at bounding box center [164, 277] width 256 height 27
copy span "Pinetop, [GEOGRAPHIC_DATA], [GEOGRAPHIC_DATA]"
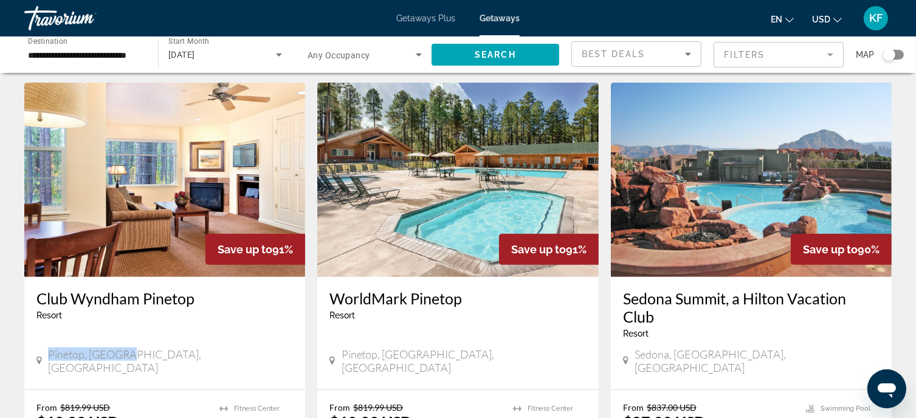
scroll to position [1312, 0]
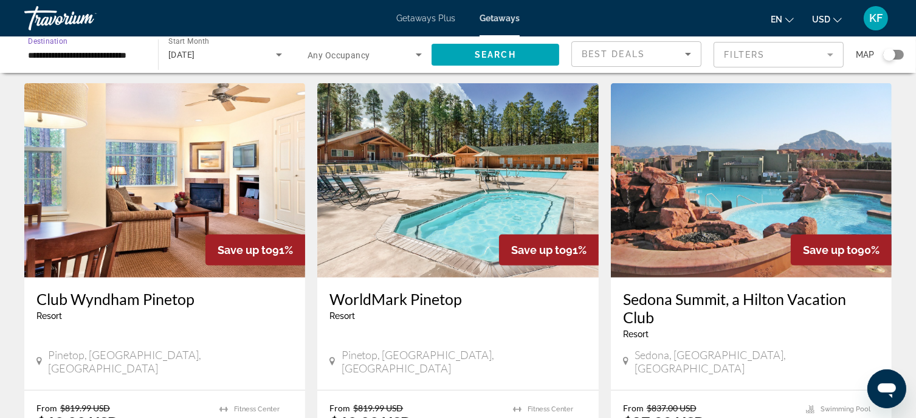
click at [63, 54] on input "**********" at bounding box center [85, 55] width 114 height 15
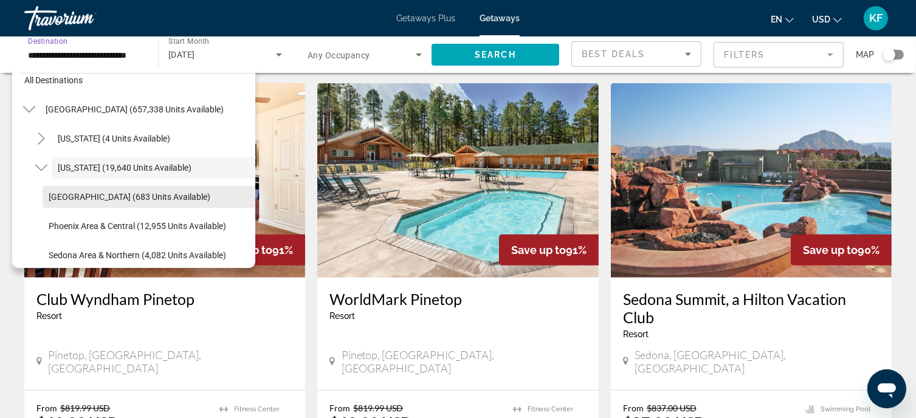
scroll to position [39, 0]
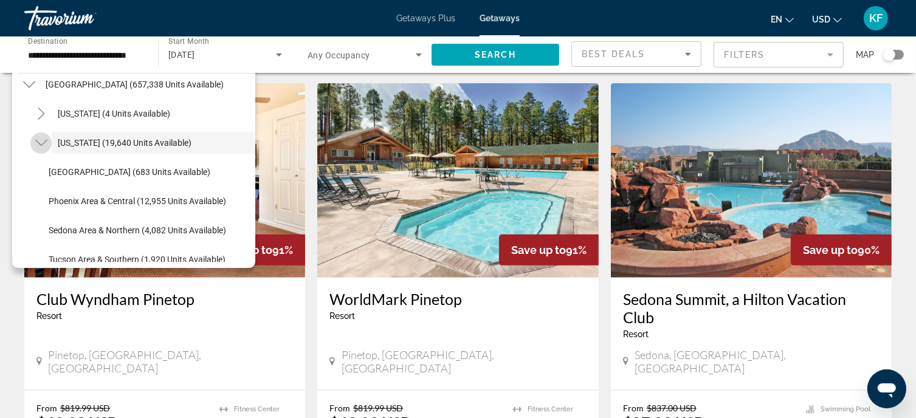
click at [43, 140] on icon "Toggle Arizona (19,640 units available)" at bounding box center [41, 143] width 12 height 12
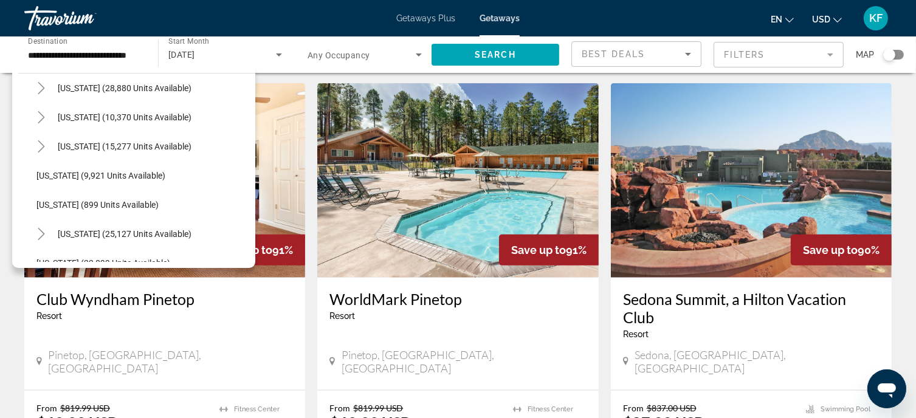
scroll to position [1086, 0]
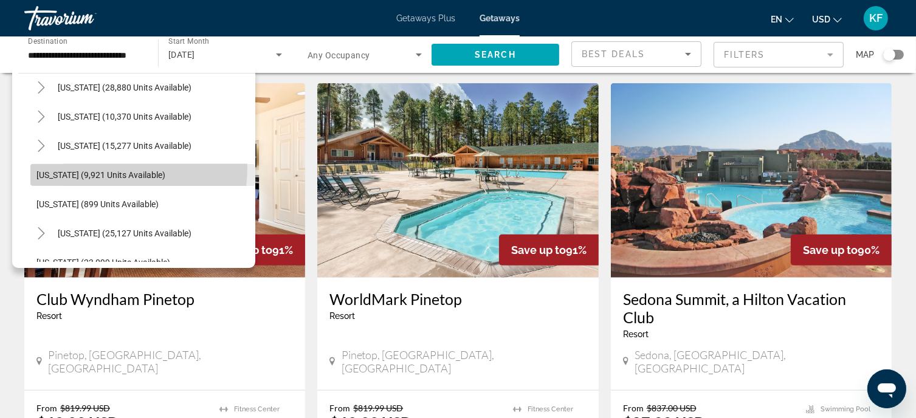
click at [78, 166] on span "Search widget" at bounding box center [142, 174] width 225 height 29
type input "**********"
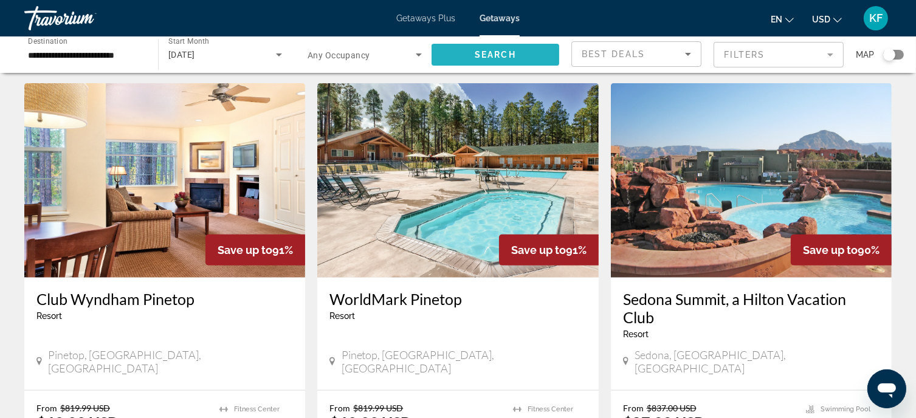
click at [513, 59] on span "Search" at bounding box center [494, 55] width 41 height 10
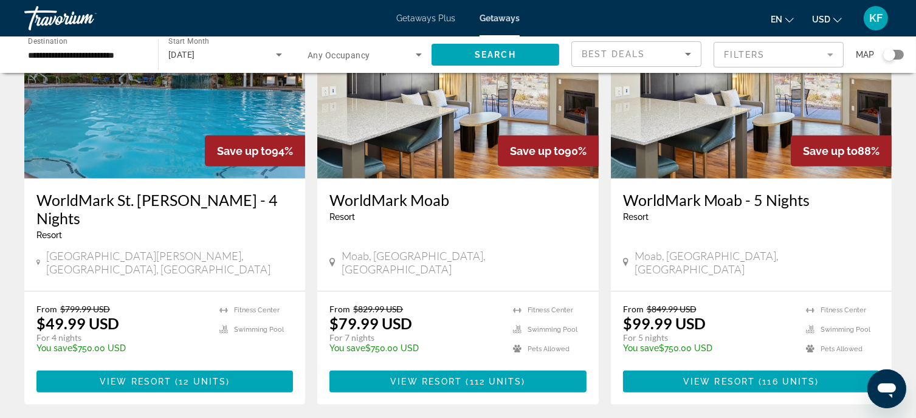
scroll to position [1024, 0]
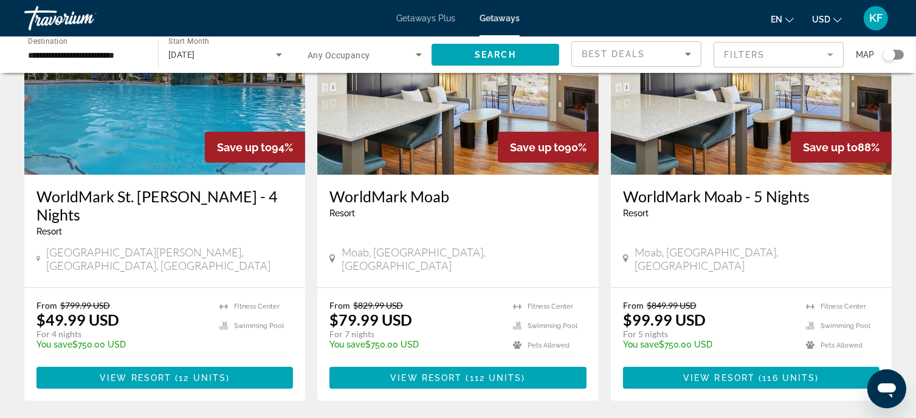
click at [892, 50] on div "Search widget" at bounding box center [889, 55] width 12 height 12
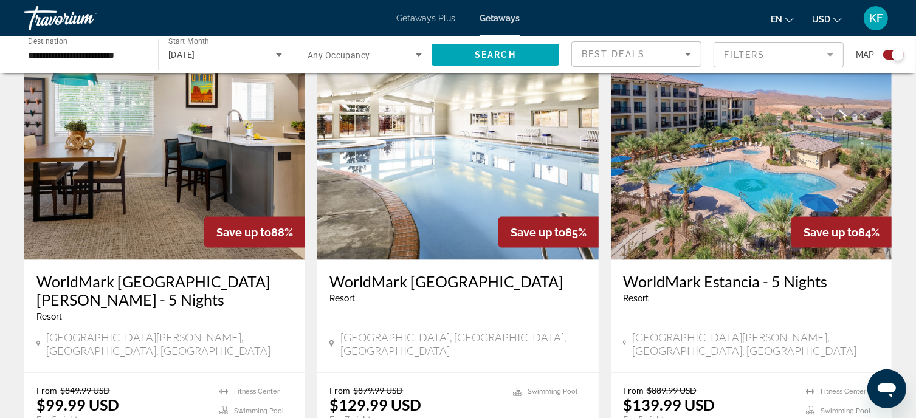
scroll to position [1761, 0]
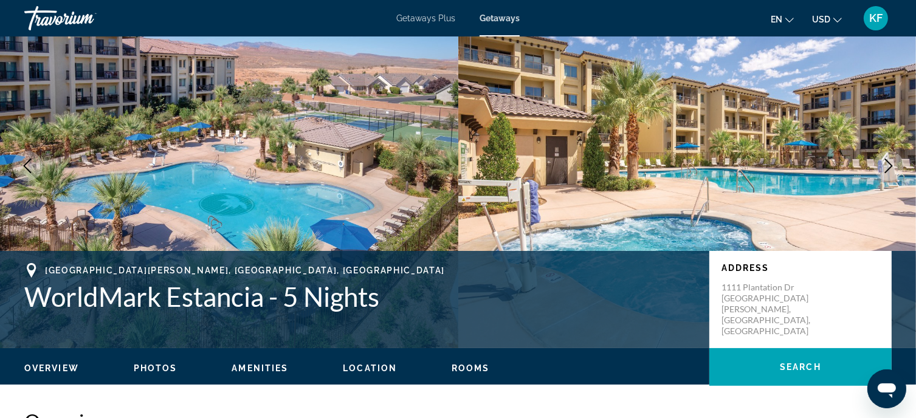
scroll to position [52, 0]
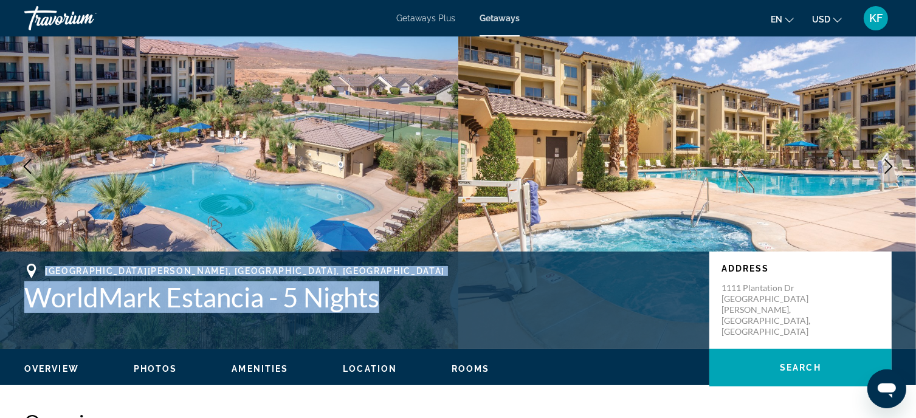
drag, startPoint x: 43, startPoint y: 267, endPoint x: 402, endPoint y: 310, distance: 361.0
click at [402, 310] on div "[GEOGRAPHIC_DATA][PERSON_NAME], [GEOGRAPHIC_DATA], [GEOGRAPHIC_DATA] WorldMark …" at bounding box center [360, 288] width 673 height 49
copy div "[GEOGRAPHIC_DATA][PERSON_NAME], [GEOGRAPHIC_DATA], [GEOGRAPHIC_DATA] WorldMark …"
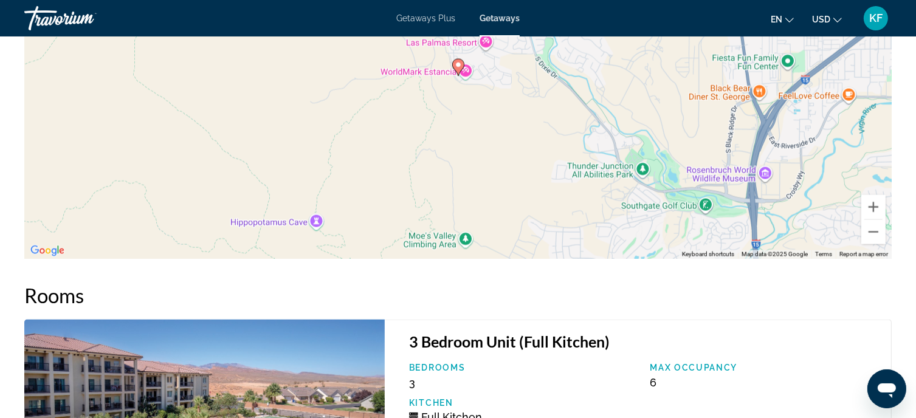
scroll to position [1812, 0]
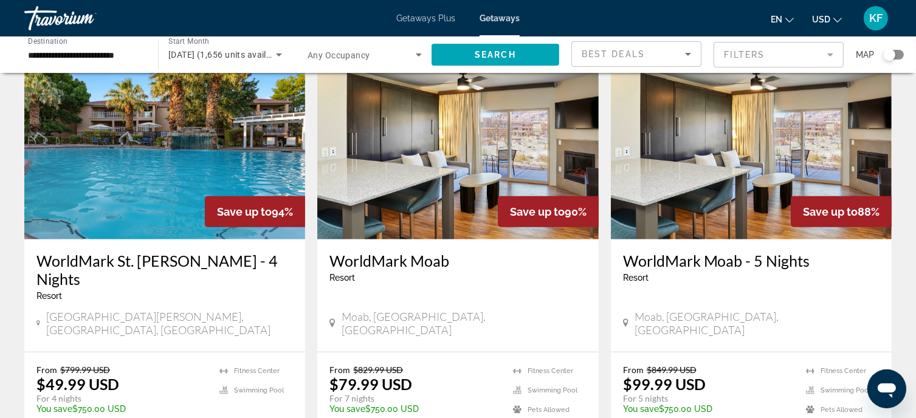
scroll to position [967, 0]
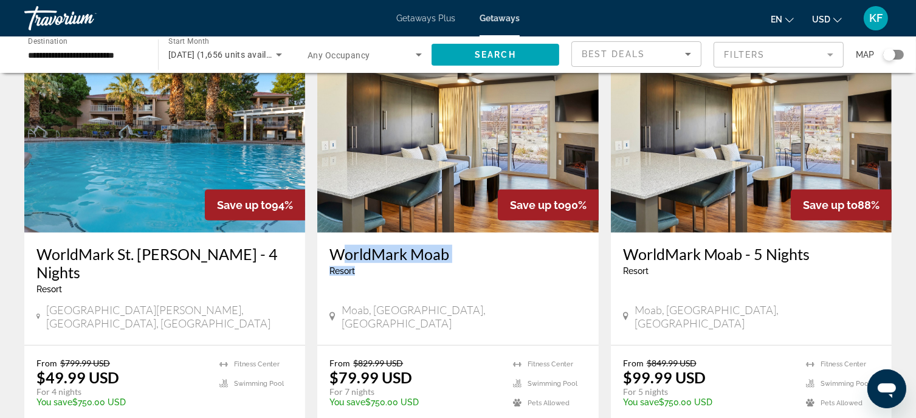
drag, startPoint x: 327, startPoint y: 185, endPoint x: 447, endPoint y: 213, distance: 122.3
click at [447, 233] on div "[GEOGRAPHIC_DATA] - This is an adults only resort [GEOGRAPHIC_DATA], [GEOGRAPHI…" at bounding box center [457, 289] width 281 height 112
copy div "[GEOGRAPHIC_DATA]"
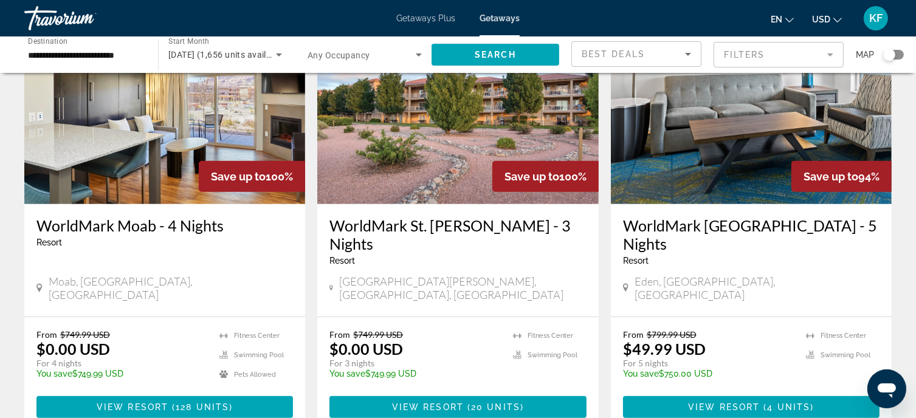
scroll to position [552, 0]
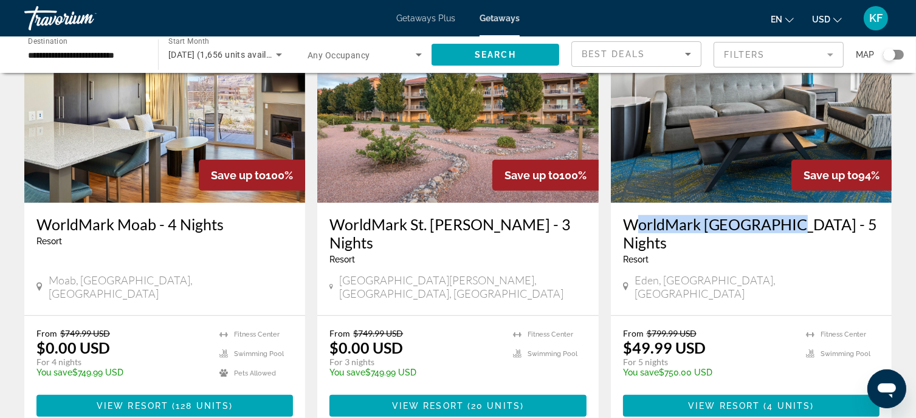
drag, startPoint x: 613, startPoint y: 187, endPoint x: 776, endPoint y: 194, distance: 163.0
click at [776, 203] on div "WorldMark [GEOGRAPHIC_DATA] - 5 Nights Resort - This is an adults only resort […" at bounding box center [751, 259] width 281 height 112
copy h3 "WorldMark [GEOGRAPHIC_DATA]"
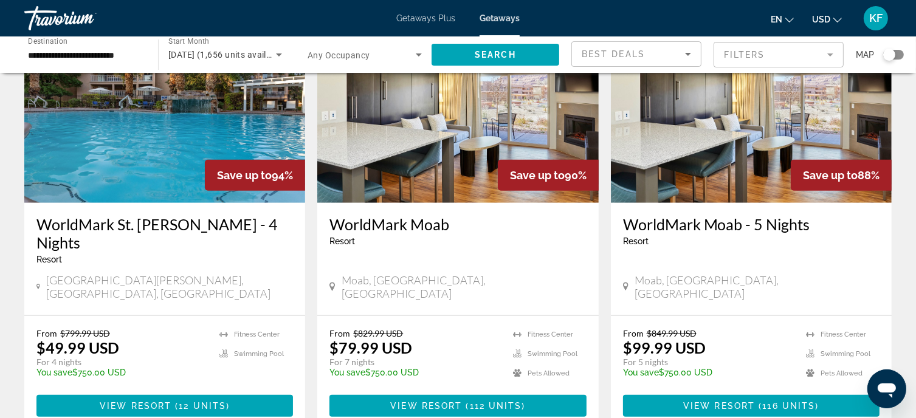
scroll to position [974, 0]
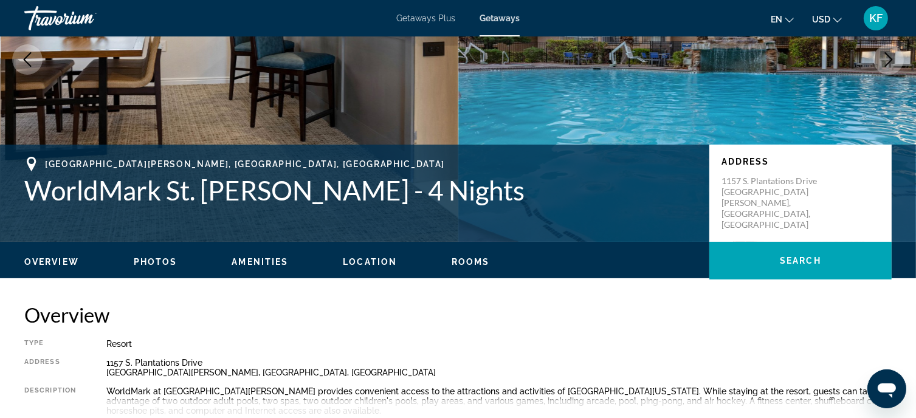
scroll to position [159, 0]
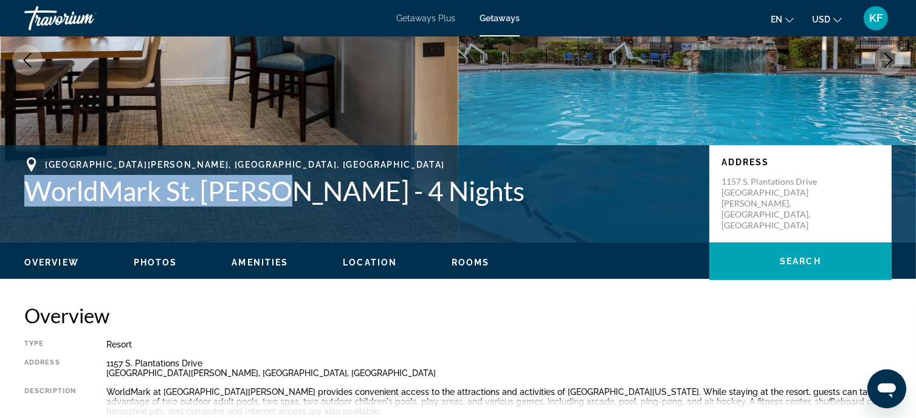
drag, startPoint x: 24, startPoint y: 185, endPoint x: 290, endPoint y: 192, distance: 265.6
click at [290, 192] on h1 "WorldMark St. [PERSON_NAME] - 4 Nights" at bounding box center [360, 191] width 673 height 32
copy h1 "WorldMark [GEOGRAPHIC_DATA][PERSON_NAME]"
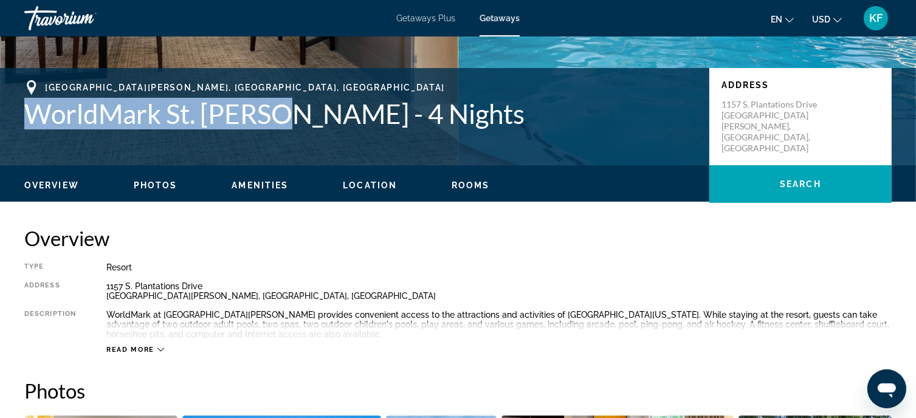
scroll to position [236, 0]
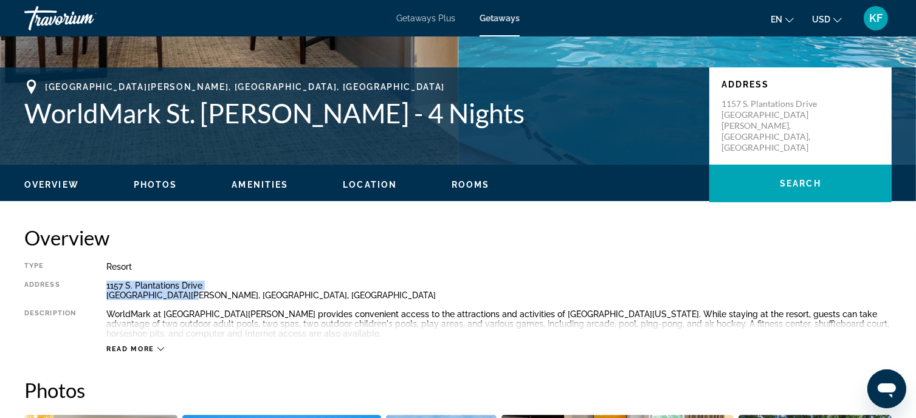
drag, startPoint x: 106, startPoint y: 282, endPoint x: 195, endPoint y: 293, distance: 90.0
click at [195, 293] on div "[STREET_ADDRESS][PERSON_NAME]" at bounding box center [498, 290] width 785 height 19
copy div "[STREET_ADDRESS][PERSON_NAME]"
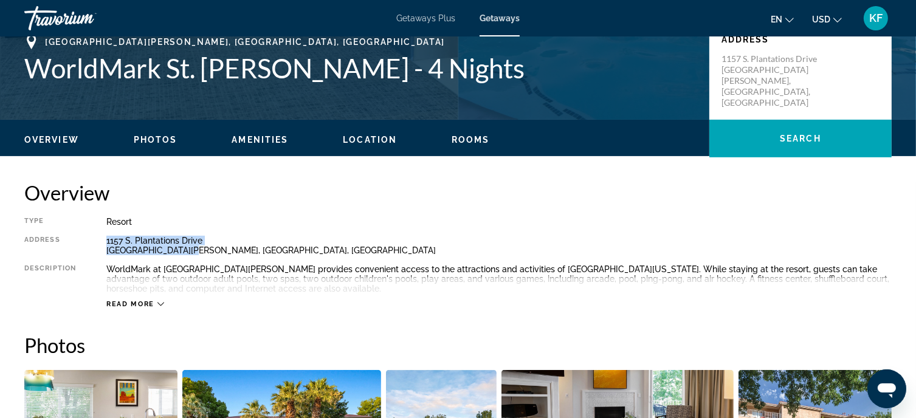
scroll to position [282, 0]
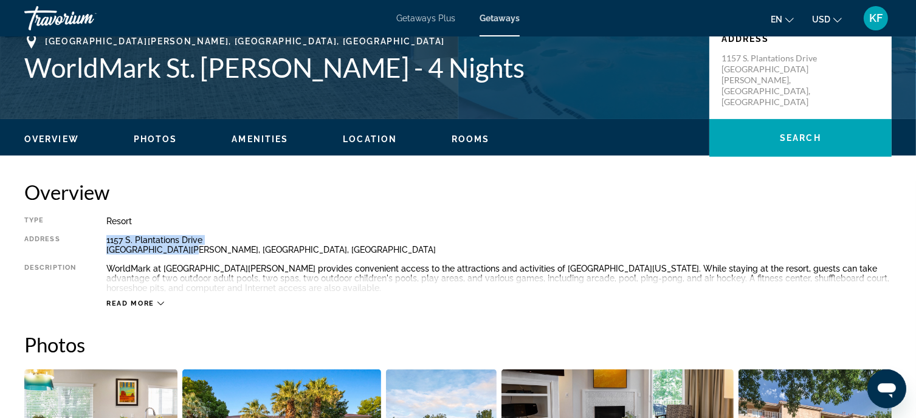
click at [139, 300] on span "Read more" at bounding box center [130, 304] width 48 height 8
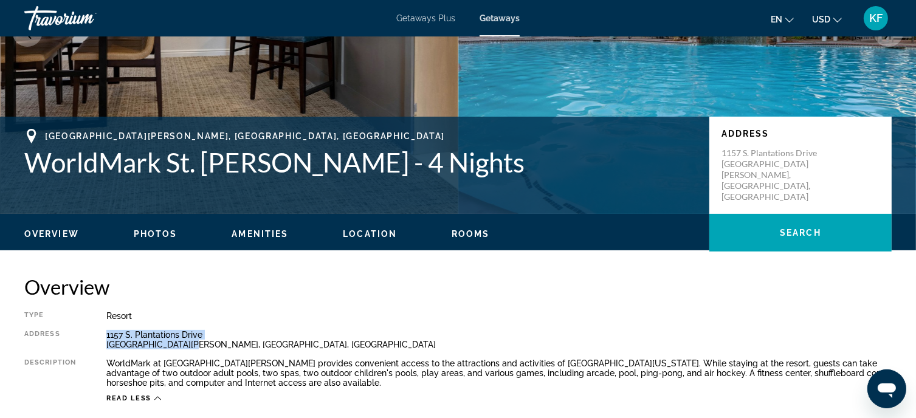
scroll to position [188, 0]
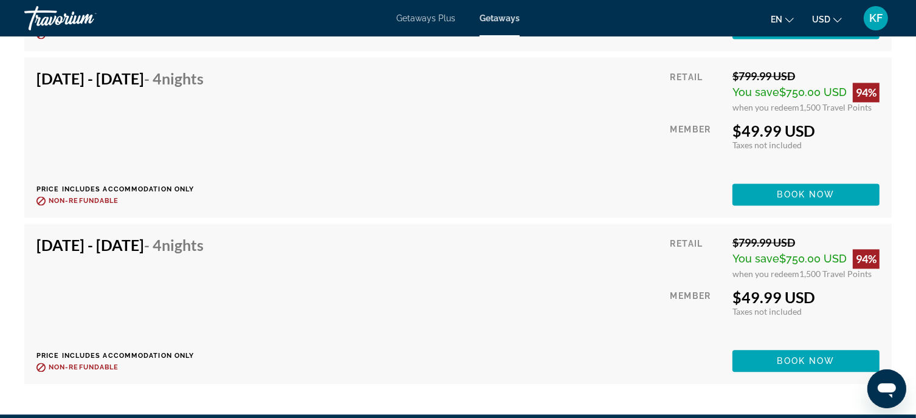
scroll to position [2548, 0]
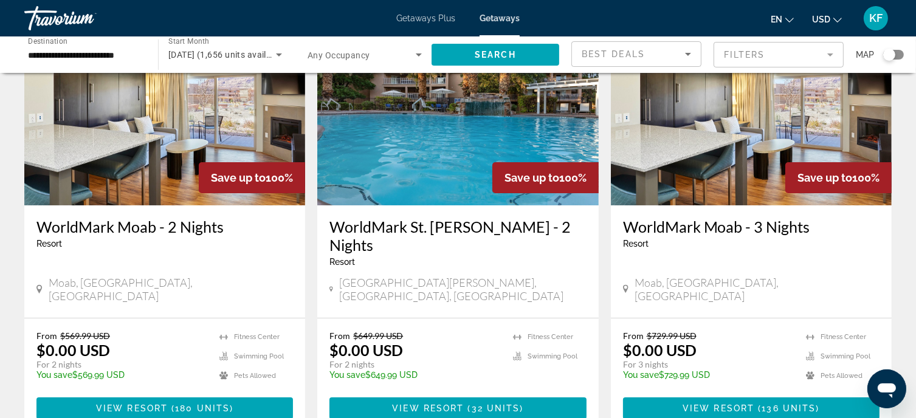
scroll to position [106, 0]
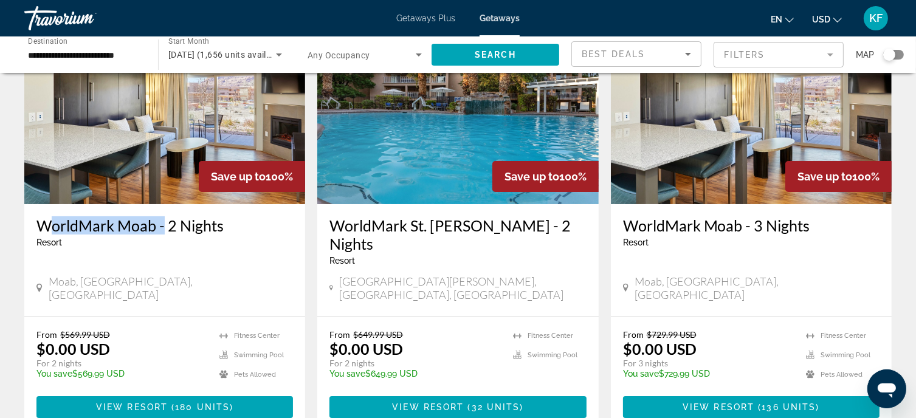
drag, startPoint x: 33, startPoint y: 221, endPoint x: 157, endPoint y: 222, distance: 123.9
click at [157, 222] on div "WorldMark Moab - 2 Nights Resort - This is an adults only resort [GEOGRAPHIC_DA…" at bounding box center [164, 260] width 281 height 112
copy h3 "WorldMark Moab"
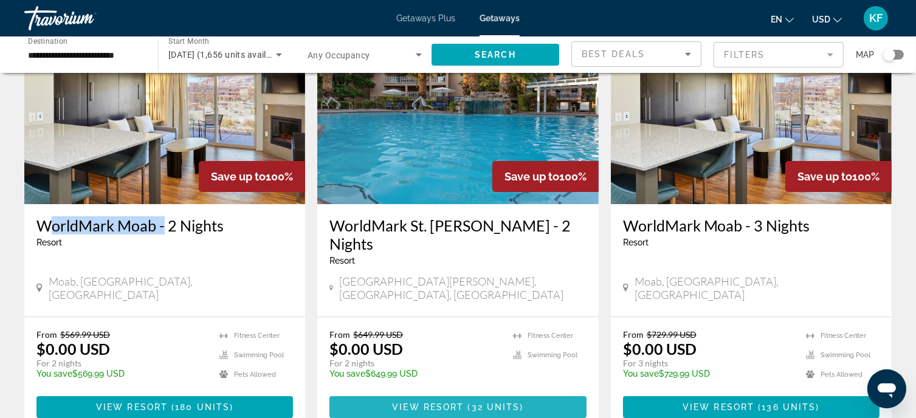
click at [417, 392] on span "Main content" at bounding box center [457, 406] width 256 height 29
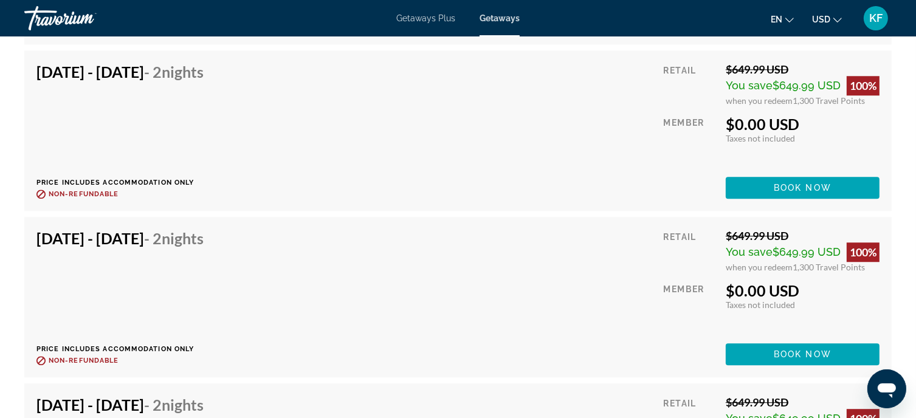
scroll to position [3222, 0]
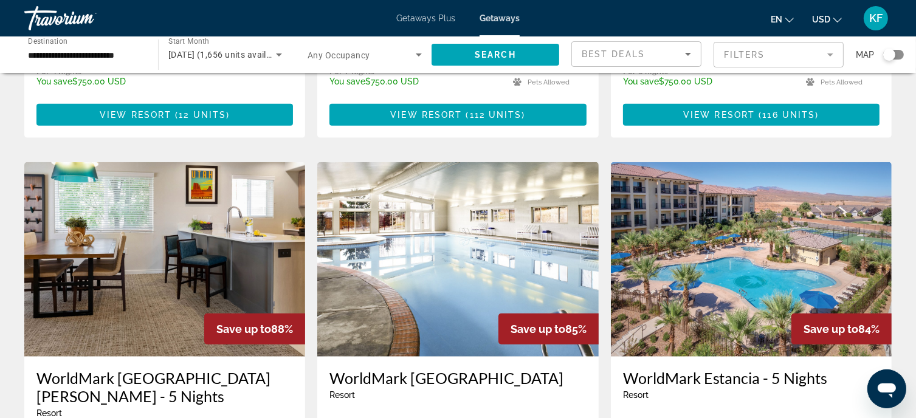
scroll to position [1347, 0]
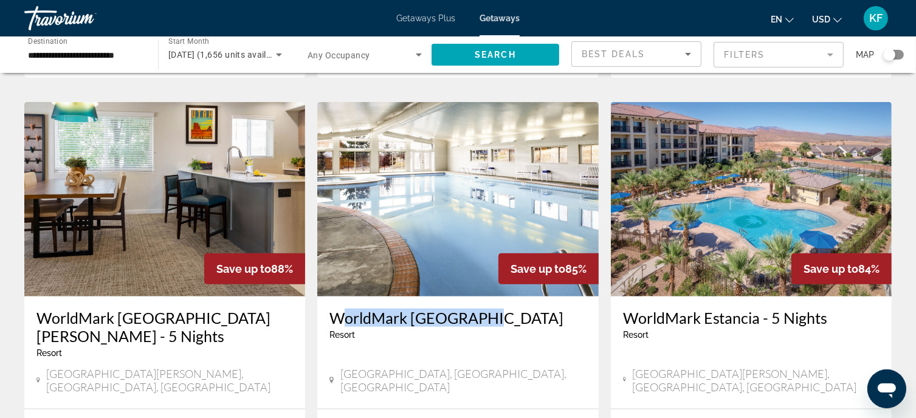
drag, startPoint x: 324, startPoint y: 217, endPoint x: 480, endPoint y: 231, distance: 156.1
click at [480, 296] on div "[GEOGRAPHIC_DATA] - This is an adults only resort [GEOGRAPHIC_DATA], [GEOGRAPHI…" at bounding box center [457, 352] width 281 height 112
copy h3 "WorldMark [GEOGRAPHIC_DATA]"
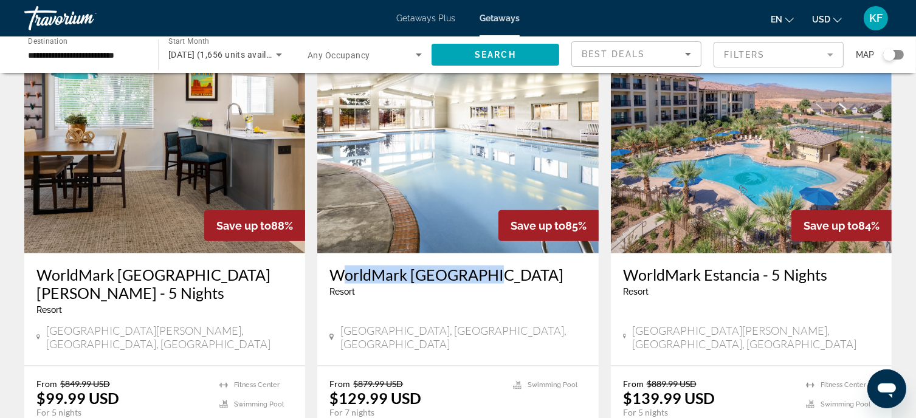
scroll to position [1410, 0]
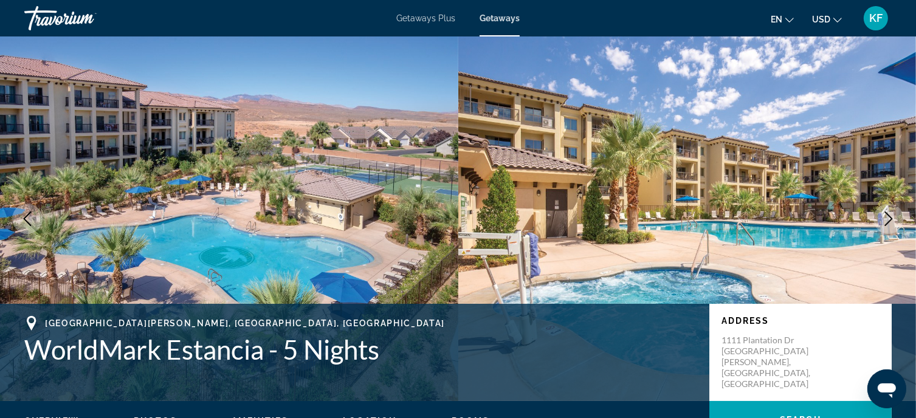
click at [36, 228] on button "Previous image" at bounding box center [27, 219] width 30 height 30
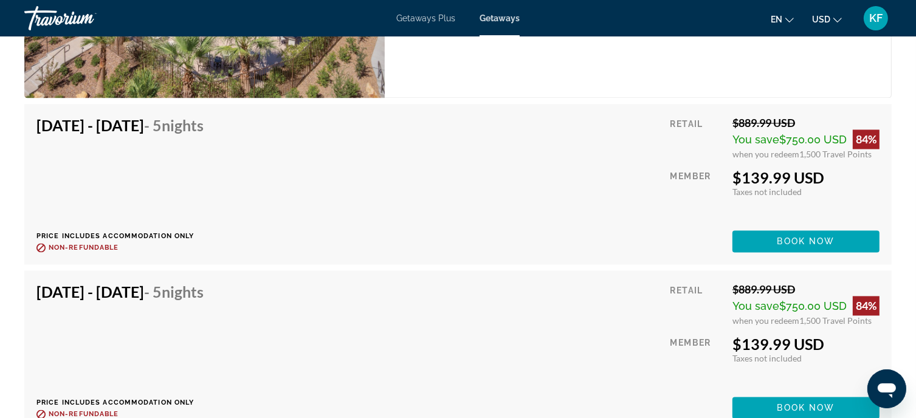
scroll to position [2309, 0]
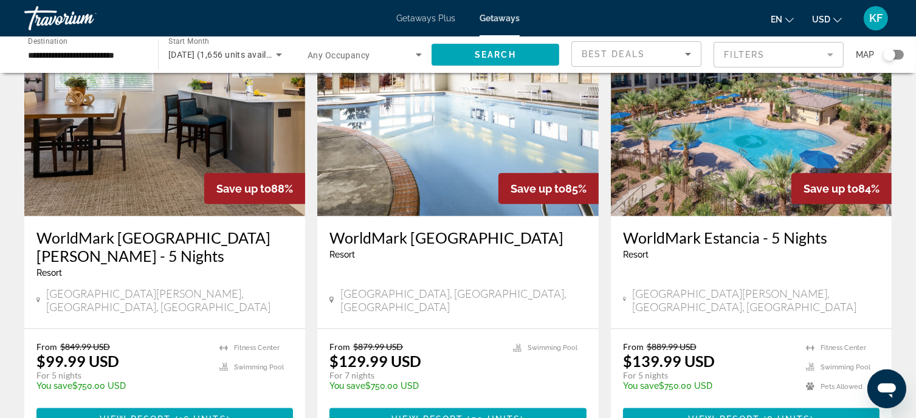
scroll to position [1428, 0]
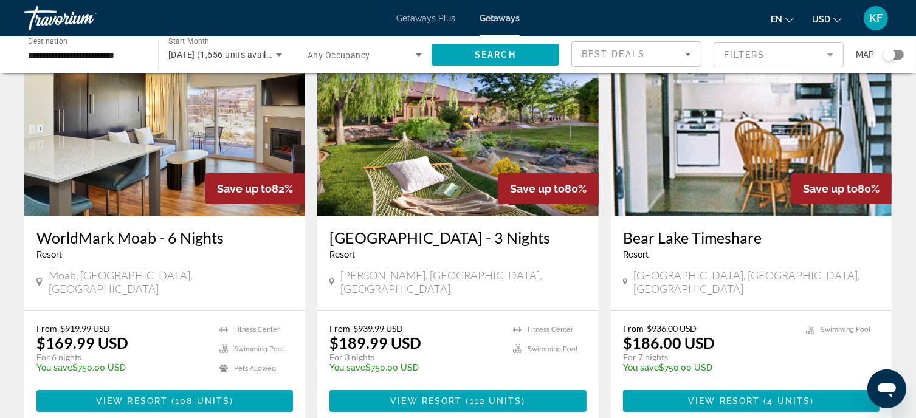
scroll to position [94, 0]
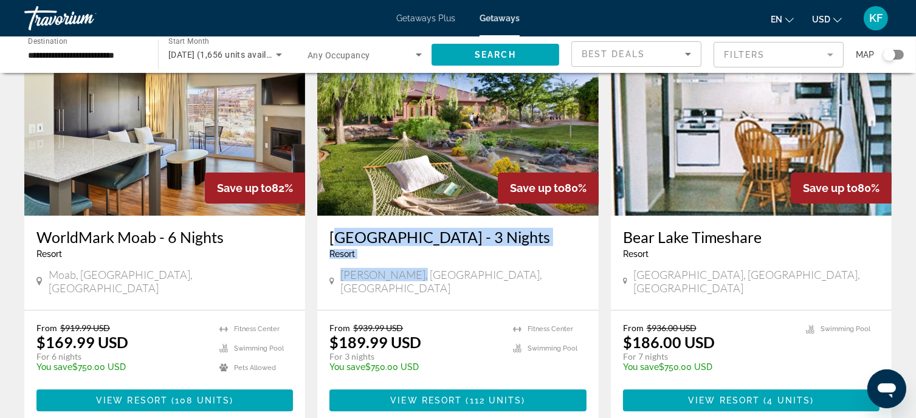
drag, startPoint x: 328, startPoint y: 230, endPoint x: 437, endPoint y: 279, distance: 119.4
click at [437, 279] on div "[GEOGRAPHIC_DATA] - 3 Nights Resort - This is an adults only resort [PERSON_NAM…" at bounding box center [457, 263] width 281 height 94
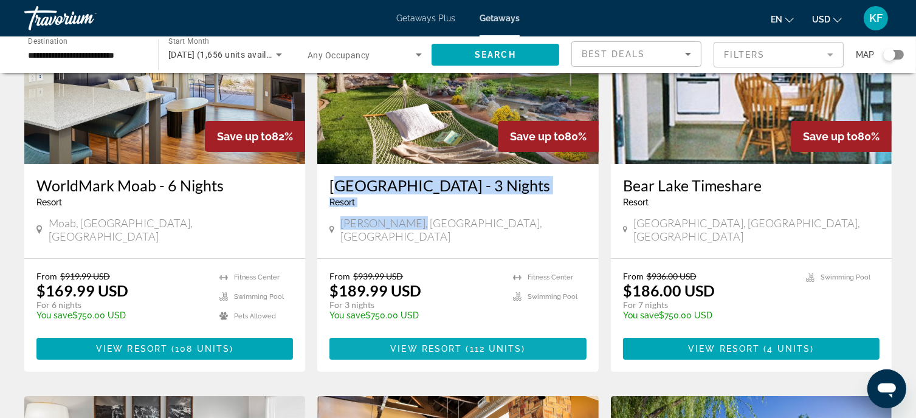
scroll to position [96, 0]
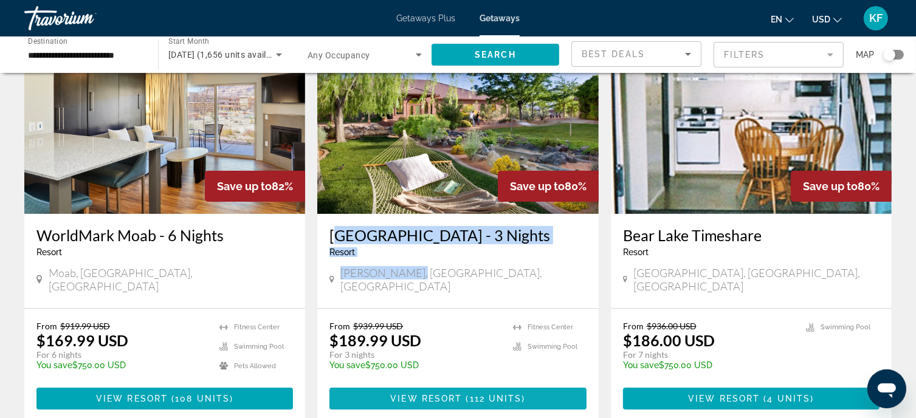
click at [437, 394] on span "View Resort" at bounding box center [426, 399] width 72 height 10
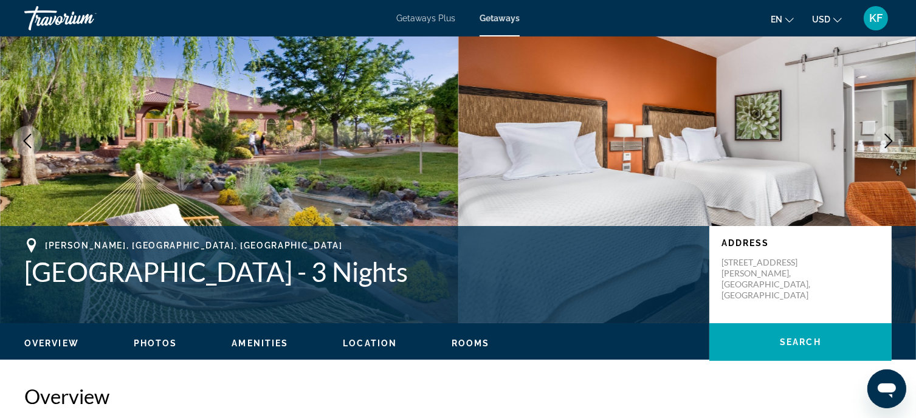
scroll to position [77, 0]
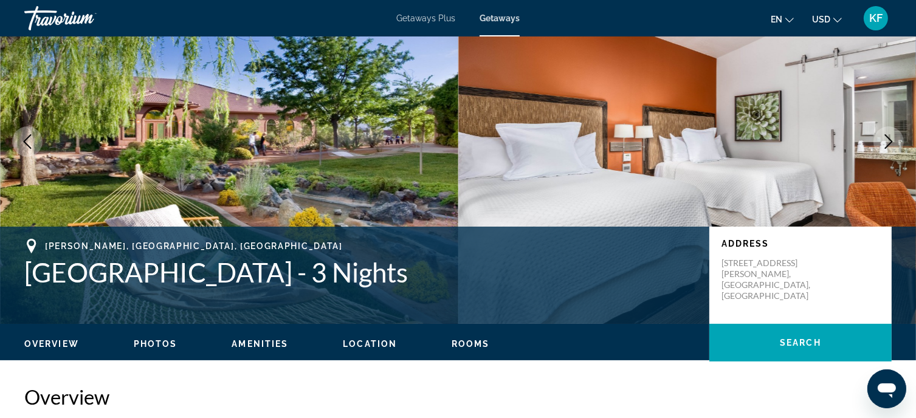
click at [46, 86] on img "Main content" at bounding box center [229, 141] width 458 height 365
click at [24, 227] on div "[PERSON_NAME], [GEOGRAPHIC_DATA], [GEOGRAPHIC_DATA] [GEOGRAPHIC_DATA] - 3 Night…" at bounding box center [458, 275] width 916 height 97
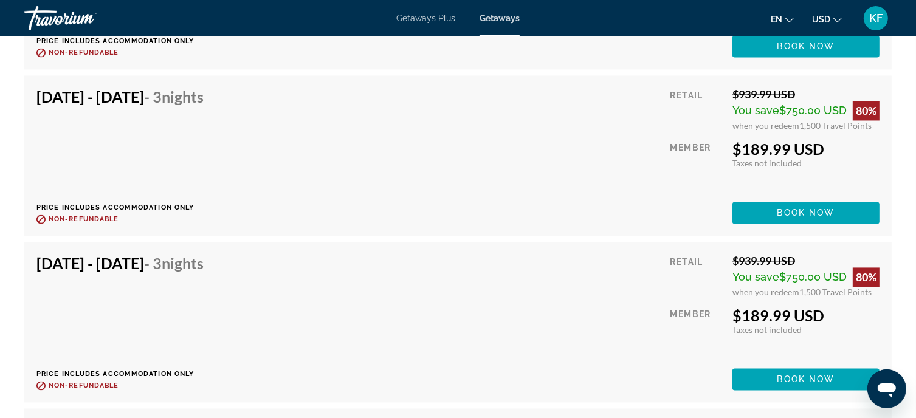
scroll to position [2395, 0]
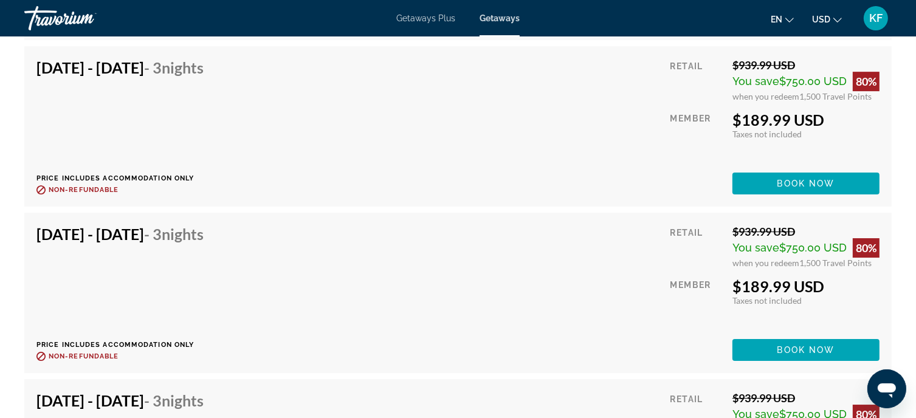
scroll to position [3909, 0]
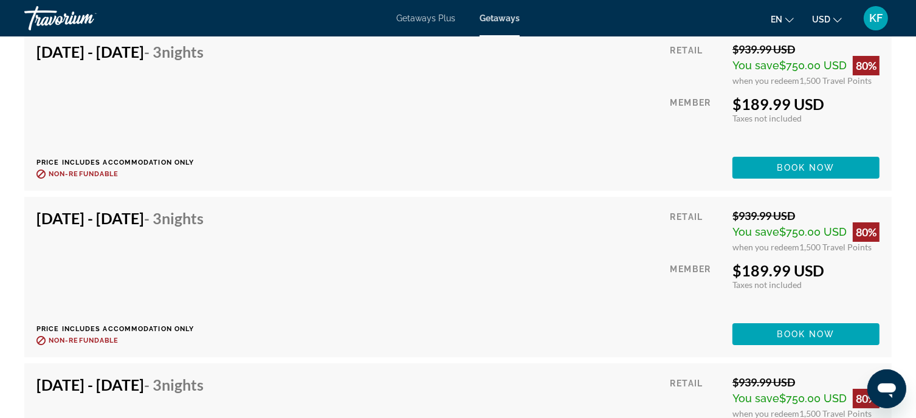
scroll to position [4414, 0]
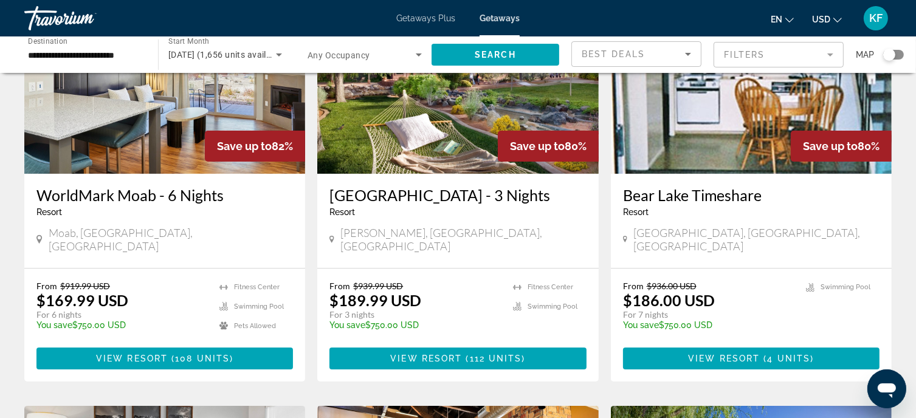
scroll to position [135, 0]
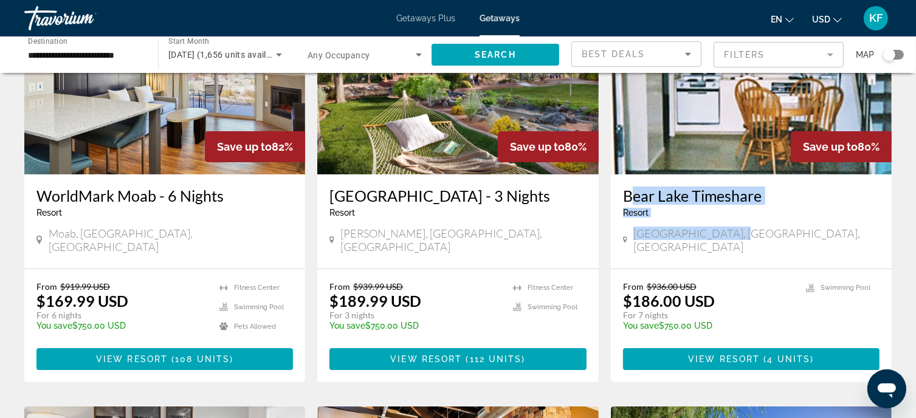
drag, startPoint x: 615, startPoint y: 189, endPoint x: 733, endPoint y: 230, distance: 125.5
click at [733, 230] on div "[GEOGRAPHIC_DATA] - This is an adults only resort [GEOGRAPHIC_DATA], [GEOGRAPHI…" at bounding box center [751, 221] width 281 height 94
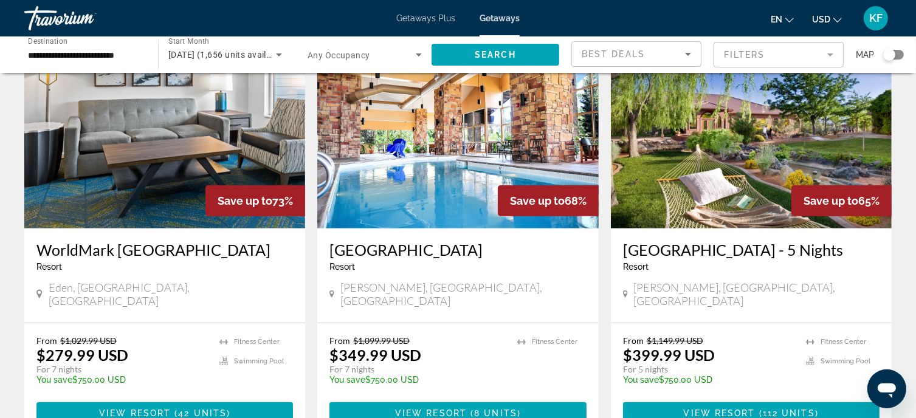
scroll to position [509, 0]
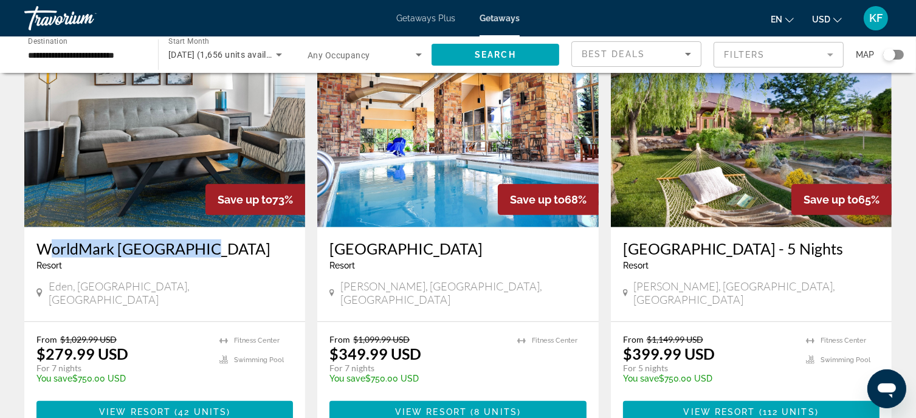
drag, startPoint x: 30, startPoint y: 234, endPoint x: 216, endPoint y: 231, distance: 185.9
click at [216, 231] on div "WorldMark [GEOGRAPHIC_DATA] - This is an adults only resort [GEOGRAPHIC_DATA], …" at bounding box center [164, 274] width 281 height 94
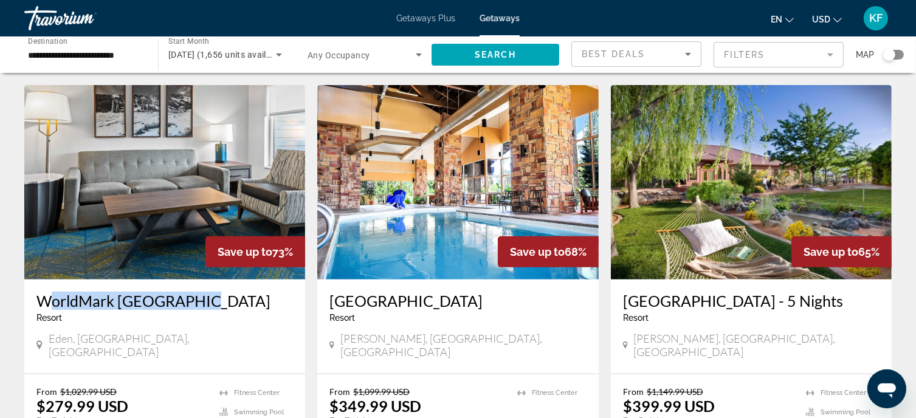
scroll to position [544, 0]
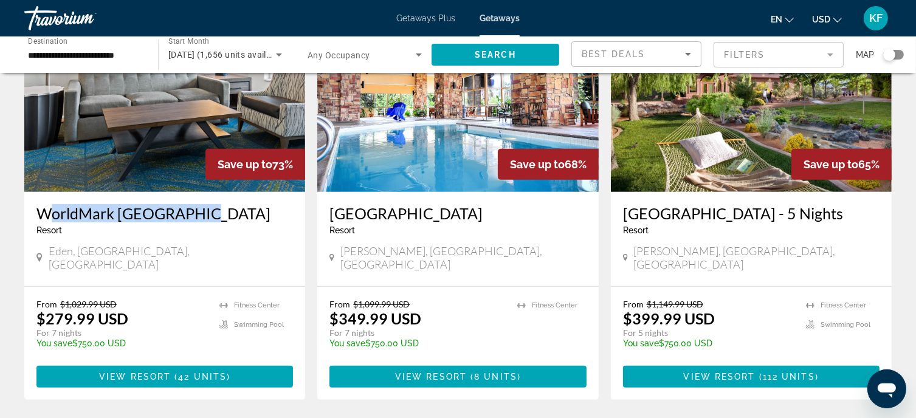
drag, startPoint x: 326, startPoint y: 196, endPoint x: 475, endPoint y: 203, distance: 149.0
click at [475, 203] on div "[GEOGRAPHIC_DATA] - This is an adults only resort [PERSON_NAME], [GEOGRAPHIC_DA…" at bounding box center [457, 239] width 281 height 94
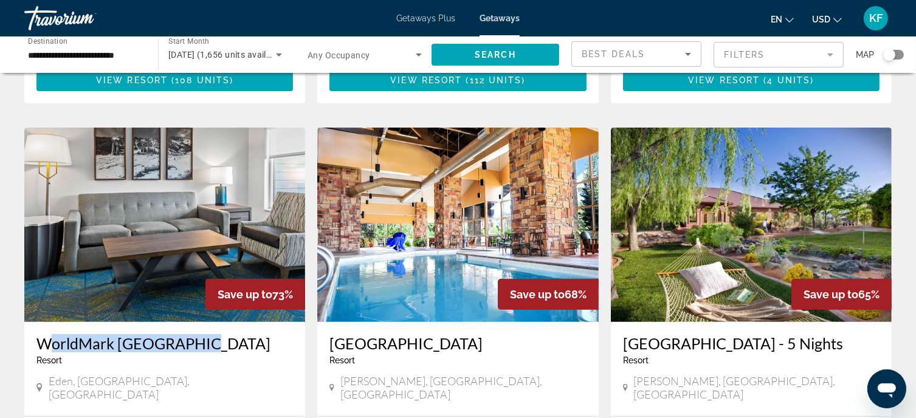
scroll to position [413, 0]
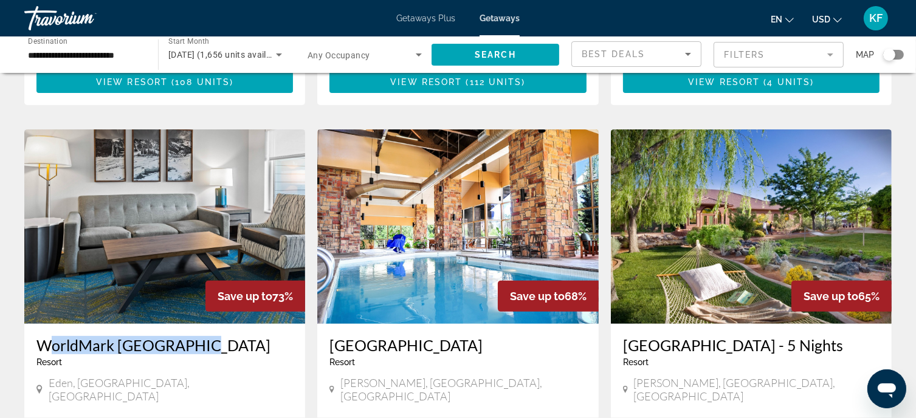
click at [390, 336] on h3 "[GEOGRAPHIC_DATA]" at bounding box center [457, 345] width 256 height 18
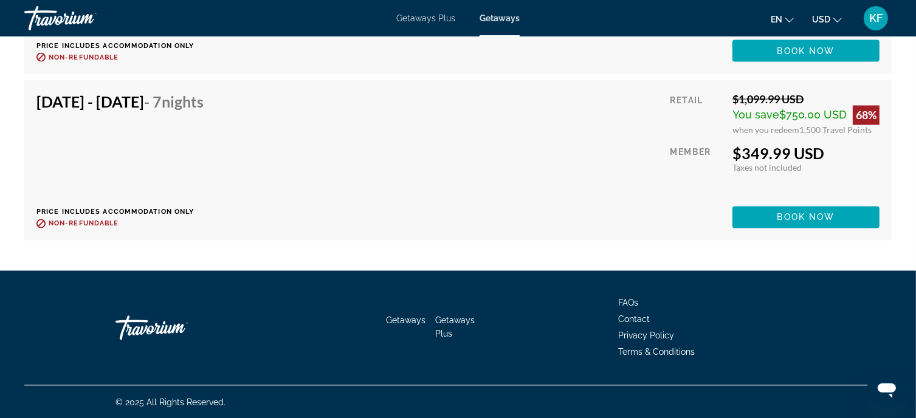
scroll to position [2177, 0]
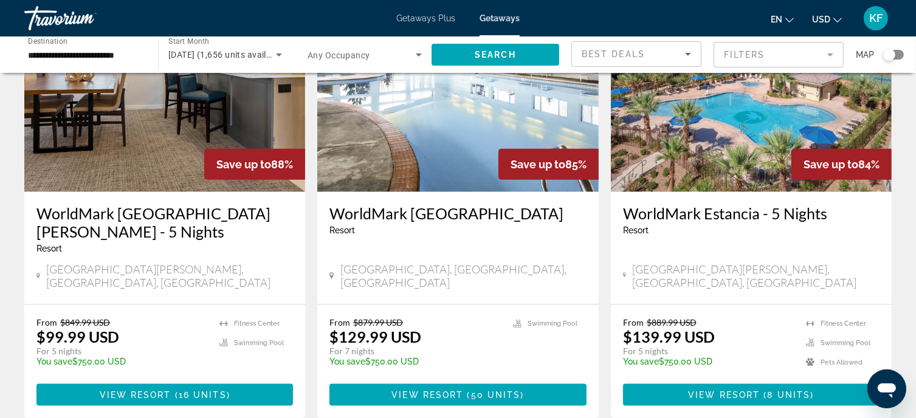
scroll to position [1458, 0]
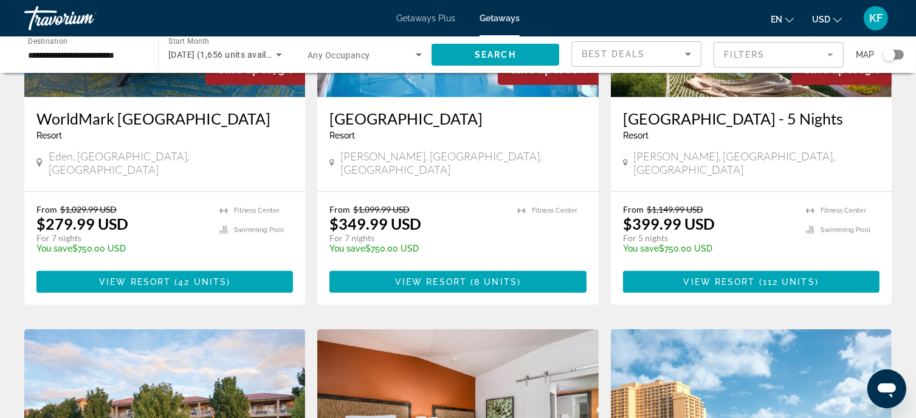
scroll to position [636, 0]
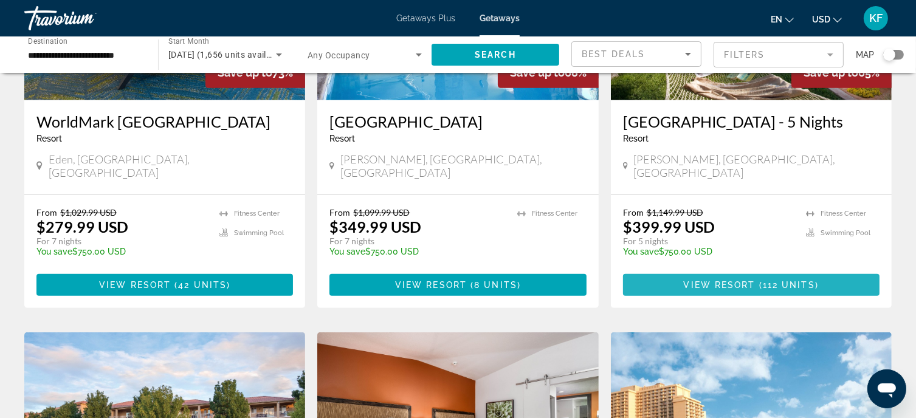
click at [753, 280] on span "View Resort" at bounding box center [719, 285] width 72 height 10
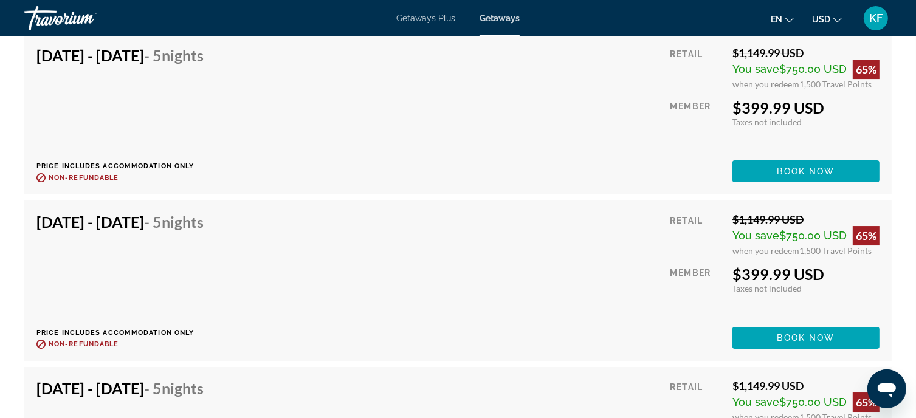
scroll to position [4087, 0]
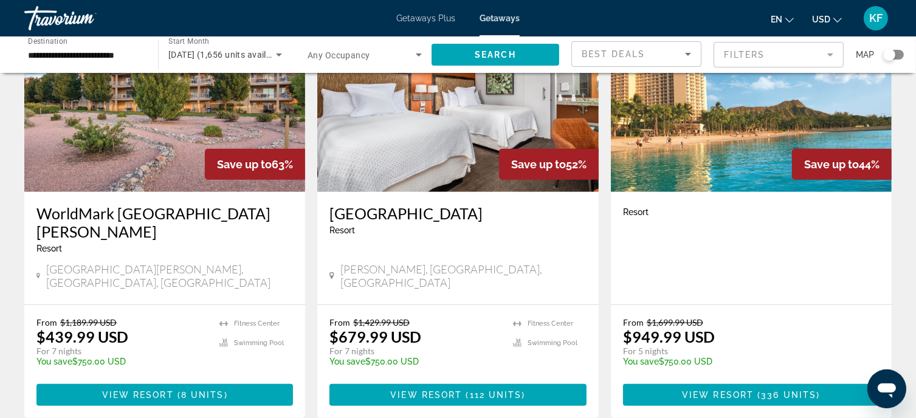
scroll to position [971, 0]
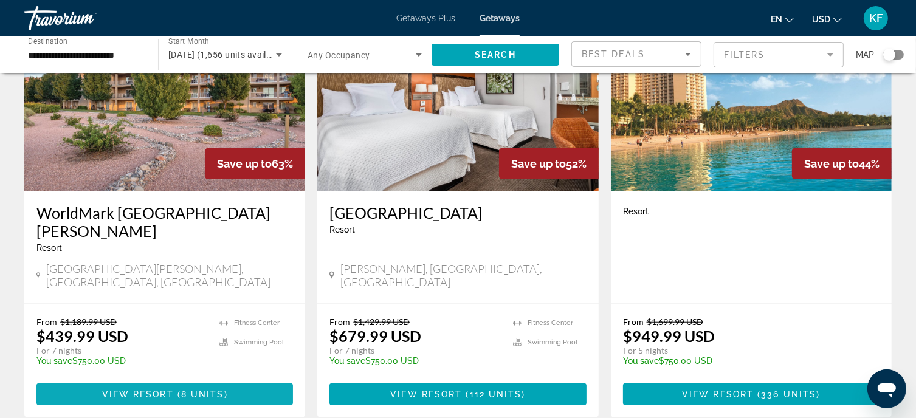
click at [165, 389] on span "View Resort" at bounding box center [138, 394] width 72 height 10
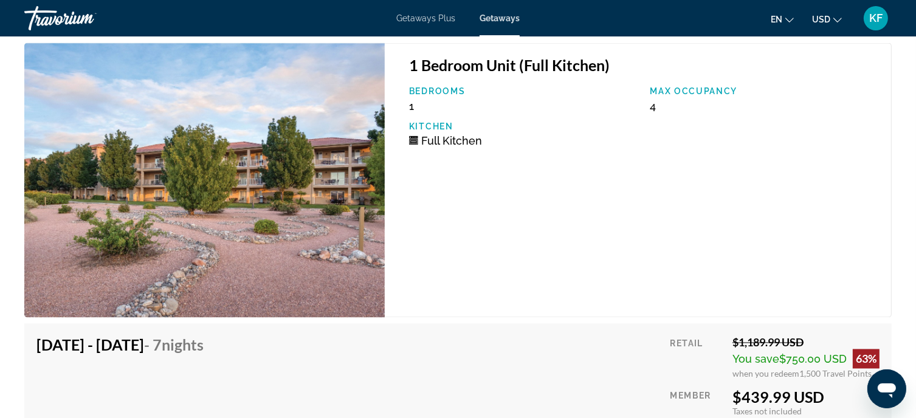
scroll to position [2061, 0]
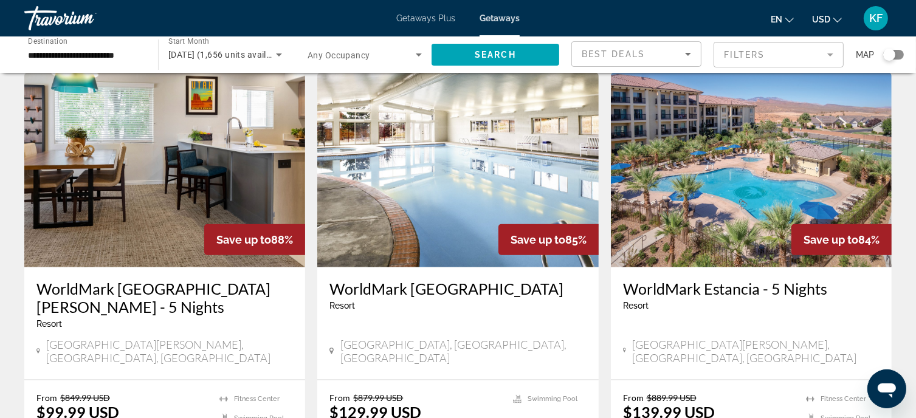
scroll to position [1547, 0]
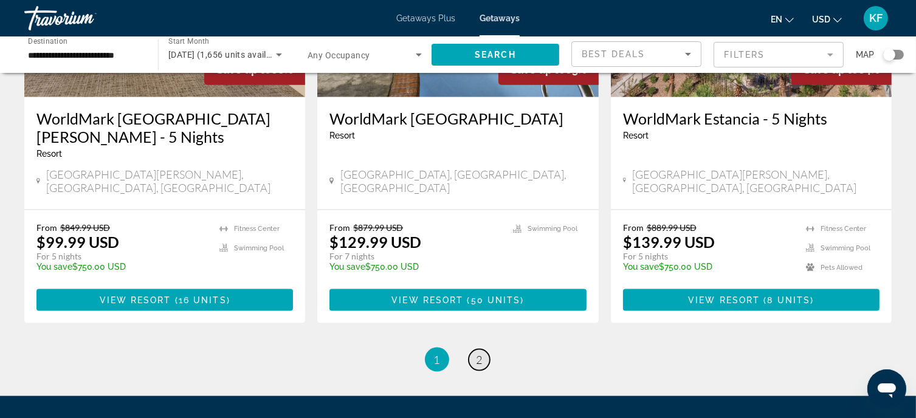
click at [477, 353] on span "2" at bounding box center [479, 359] width 6 height 13
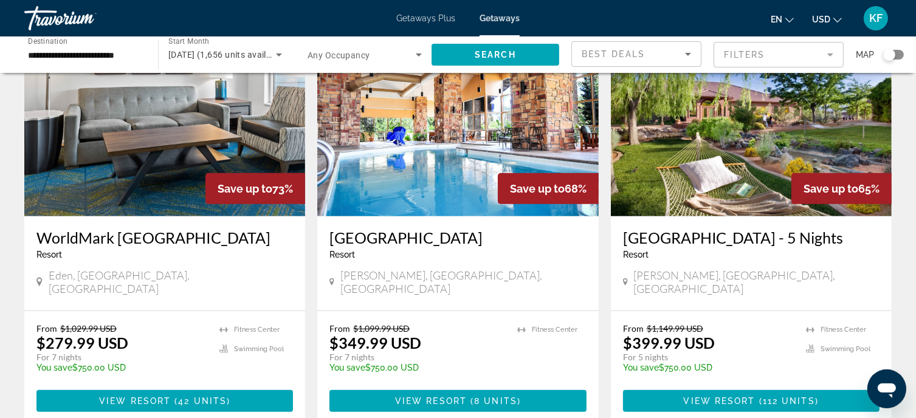
scroll to position [519, 0]
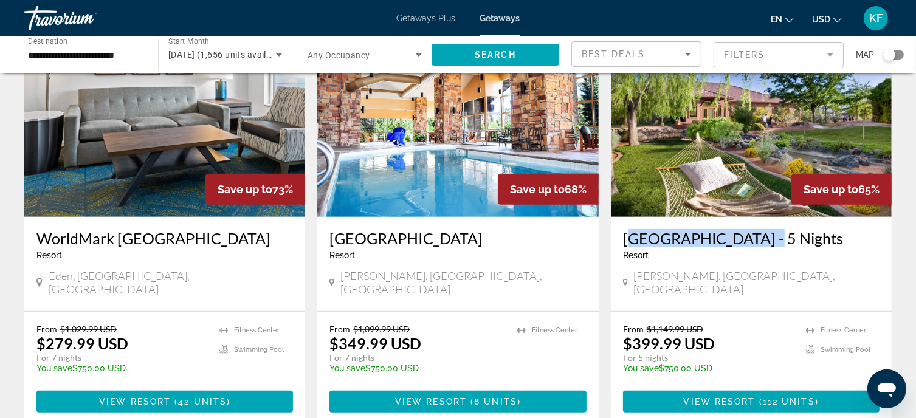
drag, startPoint x: 615, startPoint y: 217, endPoint x: 763, endPoint y: 220, distance: 148.3
click at [763, 220] on div "[GEOGRAPHIC_DATA] - 5 Nights Resort - This is an adults only resort [PERSON_NAM…" at bounding box center [751, 264] width 281 height 94
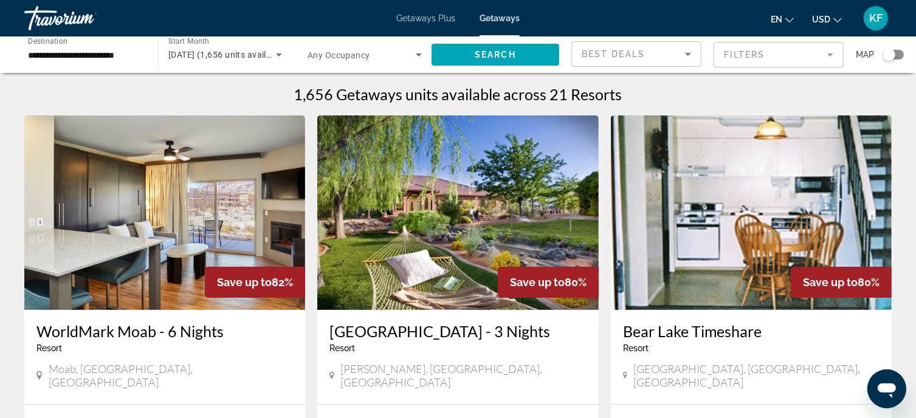
click at [75, 61] on input "**********" at bounding box center [85, 55] width 114 height 15
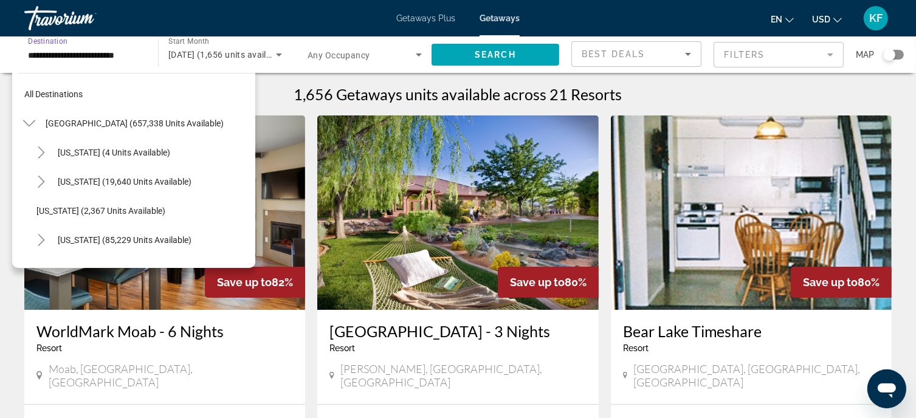
scroll to position [27, 0]
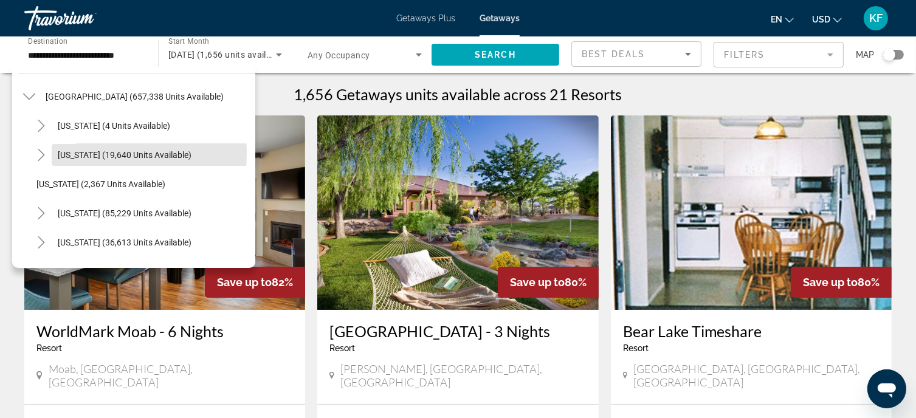
click at [84, 152] on span "[US_STATE] (19,640 units available)" at bounding box center [125, 155] width 134 height 10
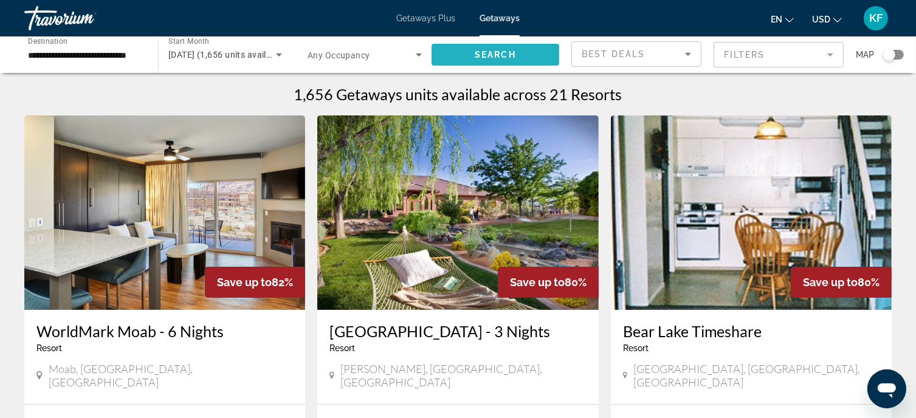
click at [503, 49] on span "Search widget" at bounding box center [495, 54] width 128 height 29
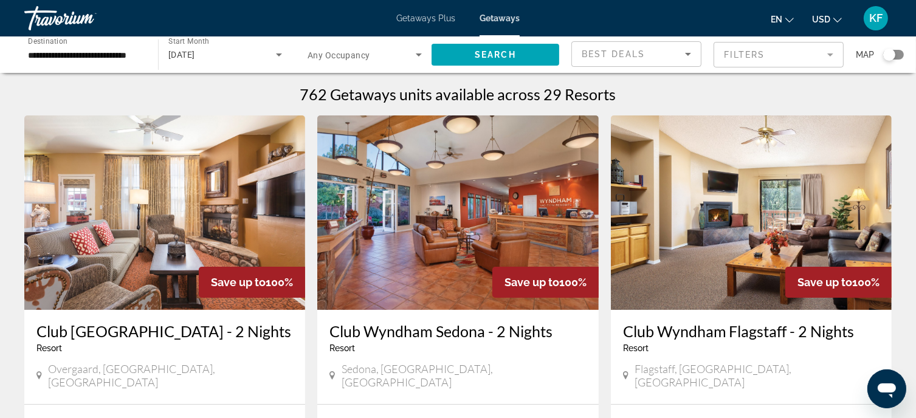
click at [900, 52] on div "Search widget" at bounding box center [893, 55] width 21 height 10
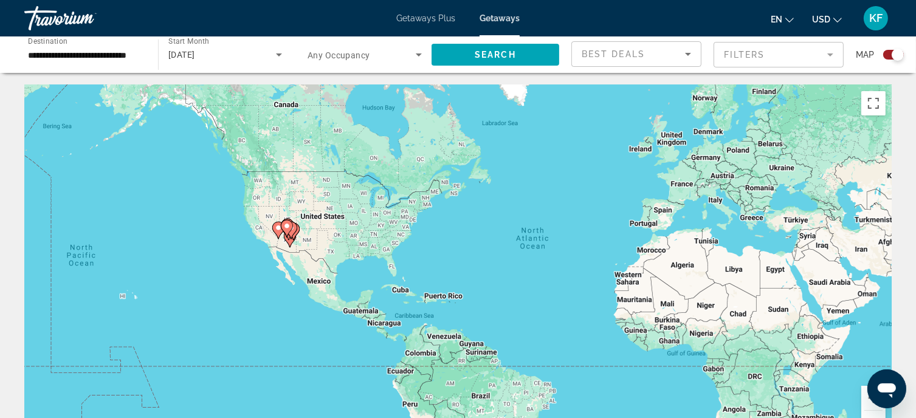
drag, startPoint x: 152, startPoint y: 274, endPoint x: 273, endPoint y: 264, distance: 121.9
click at [273, 264] on div "To activate drag with keyboard, press Alt + Enter. Once in keyboard drag state,…" at bounding box center [457, 267] width 867 height 365
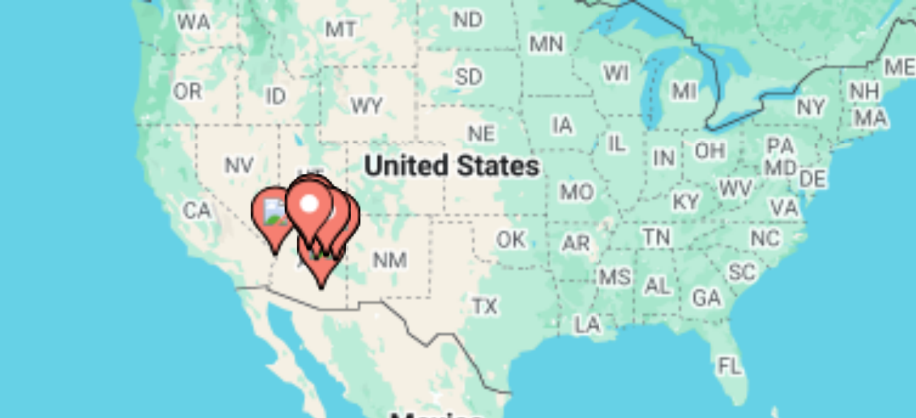
click at [292, 242] on icon "Main content" at bounding box center [289, 239] width 11 height 16
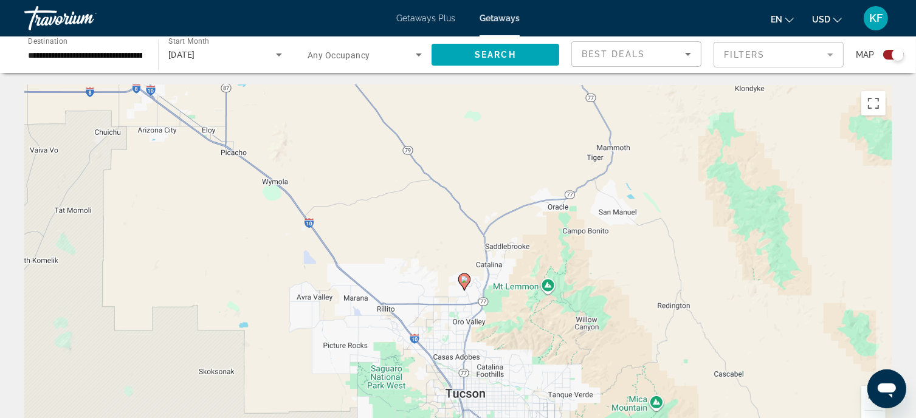
drag, startPoint x: 462, startPoint y: 217, endPoint x: 465, endPoint y: 243, distance: 25.8
click at [465, 243] on div "To activate drag with keyboard, press Alt + Enter. Once in keyboard drag state,…" at bounding box center [457, 267] width 867 height 365
click at [105, 53] on input "**********" at bounding box center [85, 55] width 114 height 15
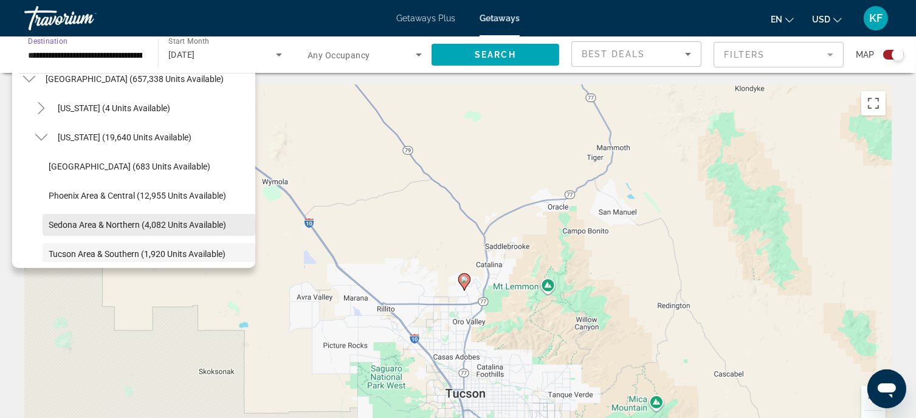
scroll to position [41, 0]
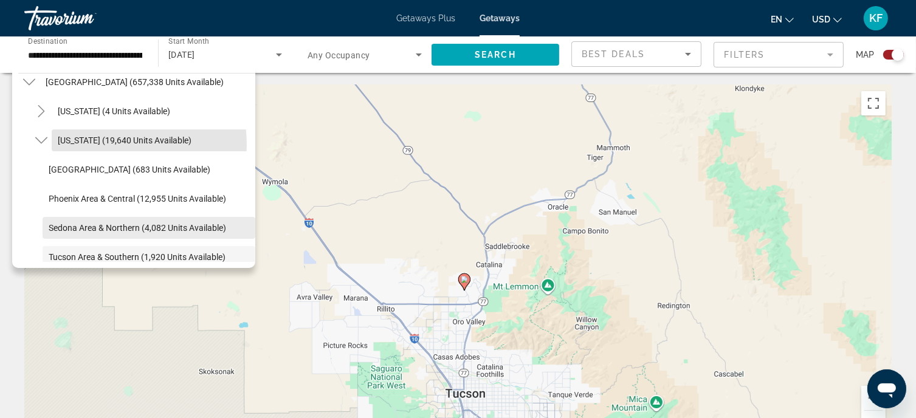
click at [98, 145] on span "[US_STATE] (19,640 units available)" at bounding box center [125, 140] width 134 height 10
type input "**********"
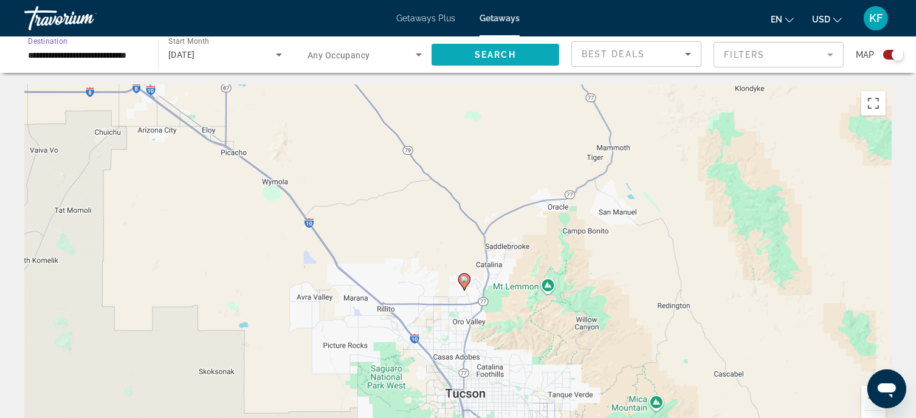
click at [513, 52] on span "Search" at bounding box center [494, 55] width 41 height 10
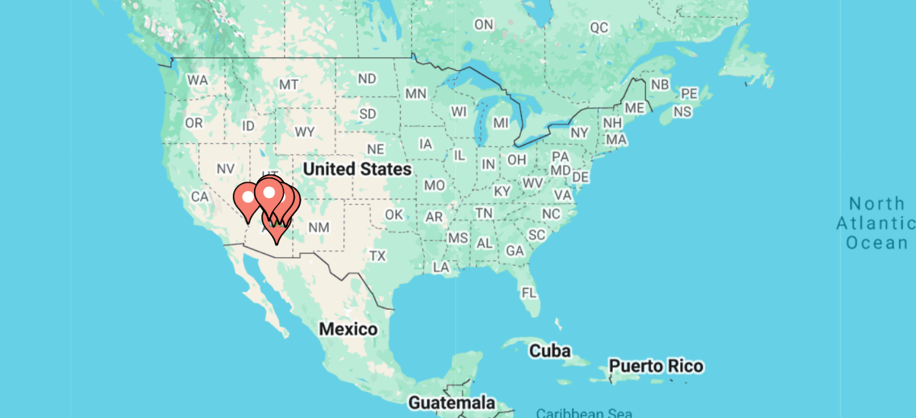
drag, startPoint x: 157, startPoint y: 289, endPoint x: 214, endPoint y: 310, distance: 60.2
click at [214, 310] on div "To activate drag with keyboard, press Alt + Enter. Once in keyboard drag state,…" at bounding box center [457, 267] width 867 height 365
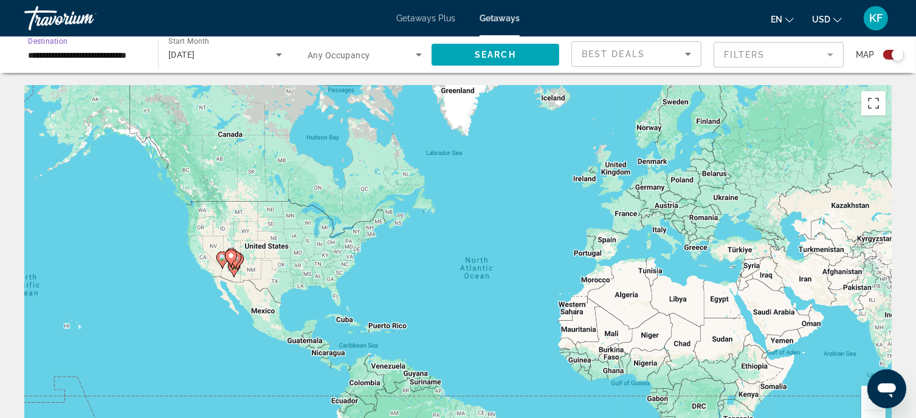
click at [131, 59] on input "**********" at bounding box center [85, 55] width 114 height 15
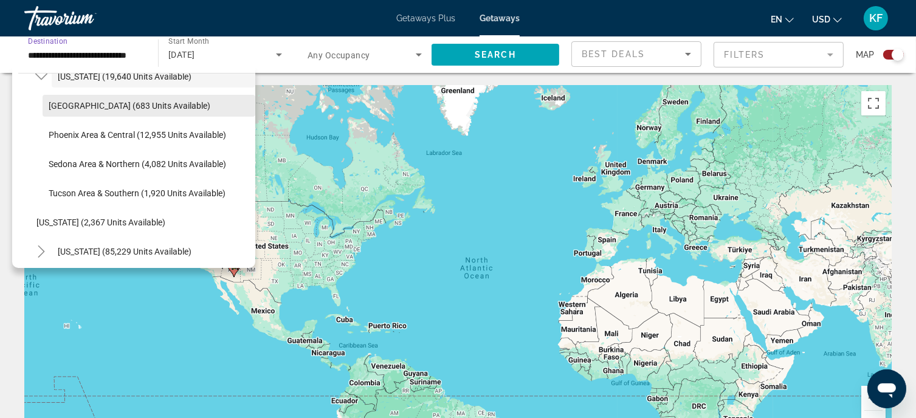
scroll to position [106, 0]
